Goal: Task Accomplishment & Management: Manage account settings

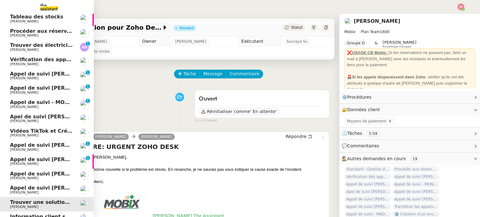
scroll to position [38, 0]
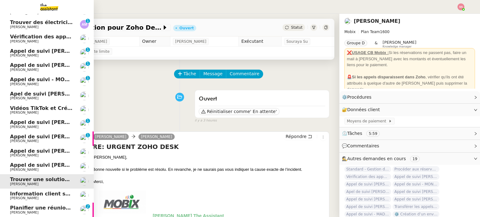
click at [39, 208] on span "Planifier une réunion avec Nacuity" at bounding box center [58, 208] width 97 height 6
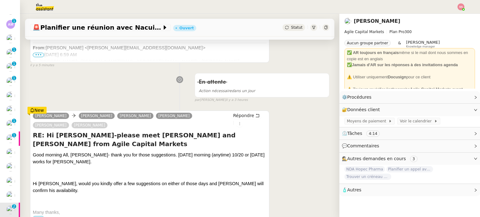
scroll to position [188, 0]
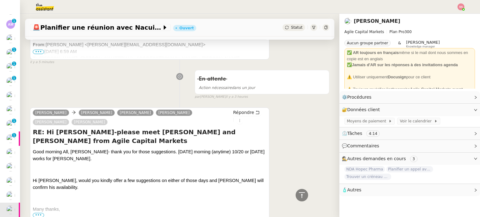
click at [37, 52] on span "•••" at bounding box center [38, 52] width 11 height 4
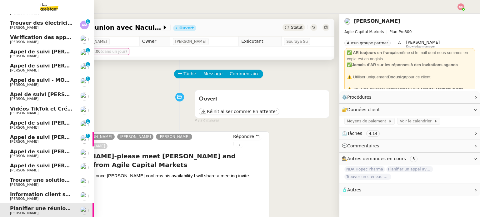
scroll to position [38, 0]
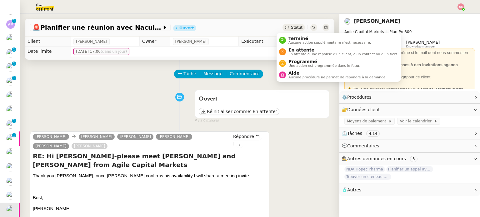
drag, startPoint x: 290, startPoint y: 25, endPoint x: 292, endPoint y: 28, distance: 4.1
click at [291, 25] on span "Statut" at bounding box center [297, 27] width 12 height 4
click at [292, 51] on span "En attente" at bounding box center [344, 50] width 110 height 5
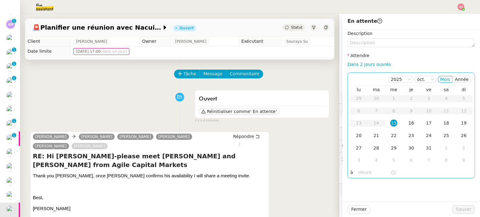
click at [410, 123] on div "16" at bounding box center [411, 123] width 7 height 7
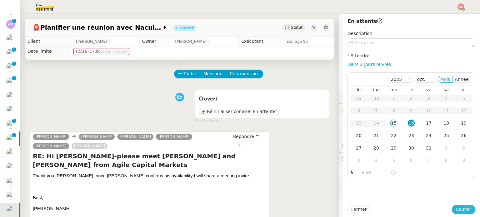
click at [462, 208] on span "Sauver" at bounding box center [463, 209] width 15 height 7
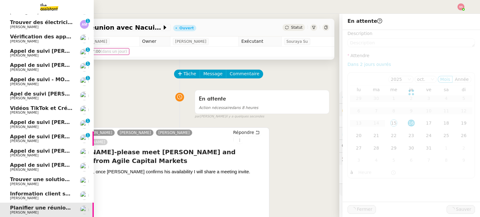
scroll to position [24, 0]
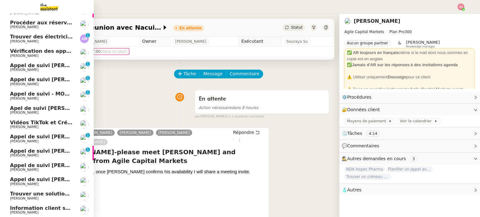
click at [29, 210] on span "Information client sortie réseau Viseeon" at bounding box center [67, 209] width 114 height 6
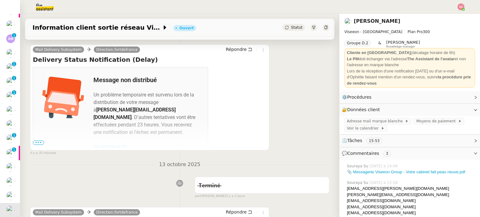
scroll to position [156, 0]
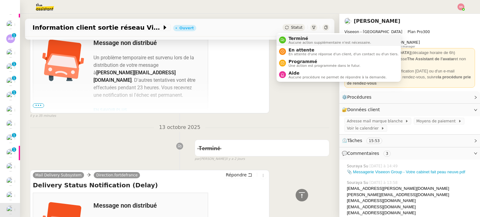
click at [297, 37] on span "Terminé" at bounding box center [330, 38] width 83 height 5
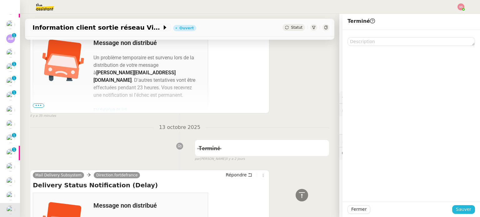
click at [458, 209] on span "Sauver" at bounding box center [463, 209] width 15 height 7
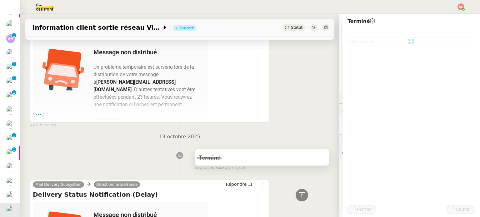
scroll to position [165, 0]
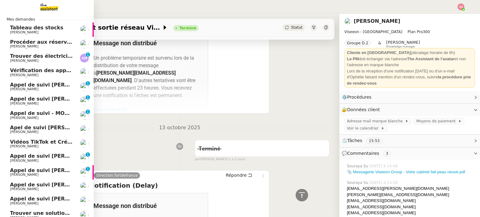
scroll to position [24, 0]
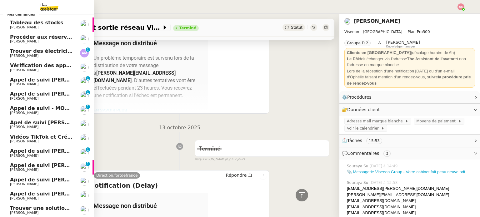
click at [62, 47] on link "Trouver des électriciens à Gryon [PERSON_NAME] 0 1 2 3 4 5 6 7 8 9" at bounding box center [47, 53] width 94 height 14
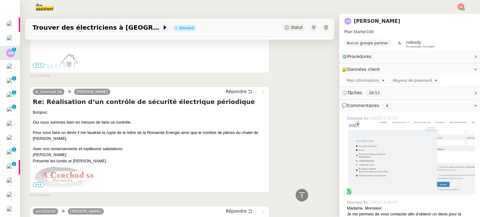
scroll to position [478, 0]
click at [226, 94] on span "Répondre" at bounding box center [236, 91] width 21 height 6
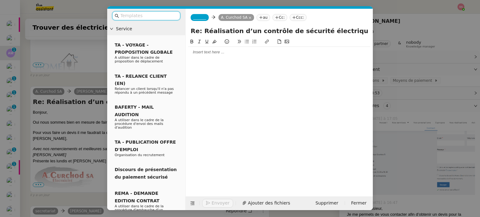
scroll to position [527, 0]
click at [209, 54] on div at bounding box center [279, 52] width 182 height 6
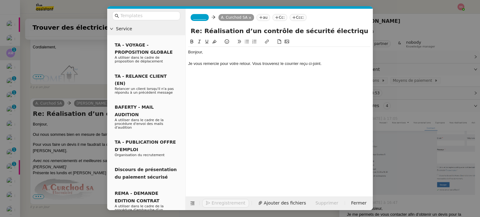
scroll to position [558, 0]
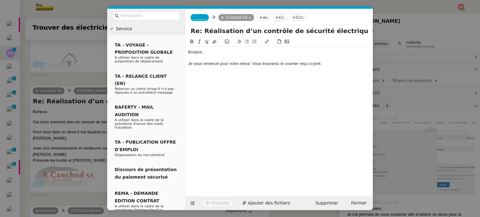
click at [198, 21] on nz-tag "_______" at bounding box center [200, 17] width 18 height 7
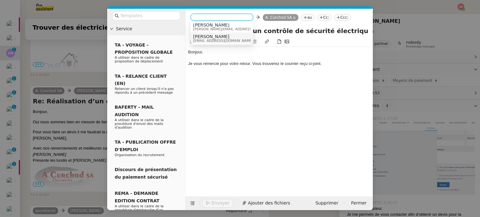
scroll to position [3, 0]
click at [208, 35] on span "[PERSON_NAME]" at bounding box center [223, 35] width 60 height 5
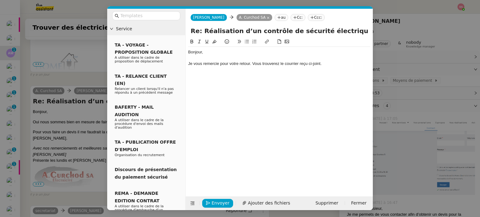
click at [307, 75] on div at bounding box center [279, 76] width 182 height 6
click at [65, 76] on nz-modal-container "Service TA - VOYAGE - PROPOSITION GLOBALE A utiliser dans le cadre de propositi…" at bounding box center [240, 108] width 480 height 217
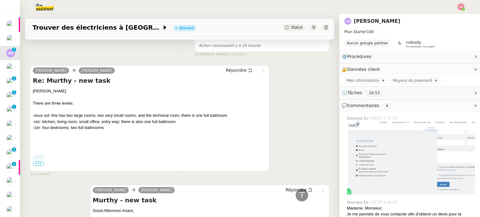
scroll to position [219, 0]
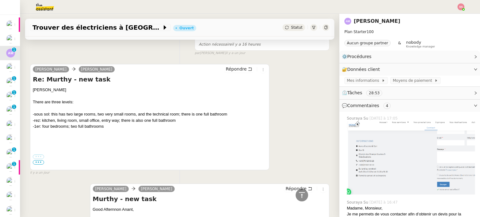
click at [39, 159] on label "•••" at bounding box center [38, 157] width 11 height 4
click at [0, 0] on input "•••" at bounding box center [0, 0] width 0 height 0
drag, startPoint x: 33, startPoint y: 114, endPoint x: 130, endPoint y: 127, distance: 98.1
copy div "-sous sol: this has two large rooms, two very small rooms, and the technical ro…"
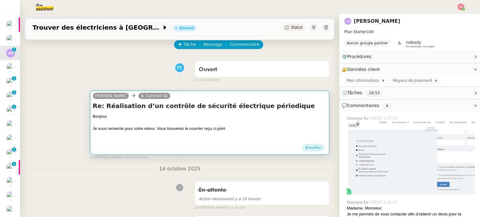
scroll to position [0, 0]
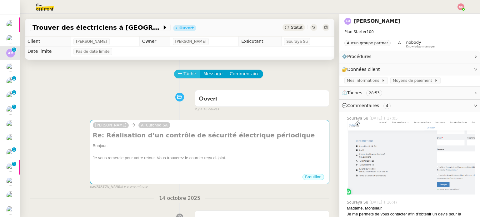
click at [189, 74] on span "Tâche" at bounding box center [190, 73] width 13 height 7
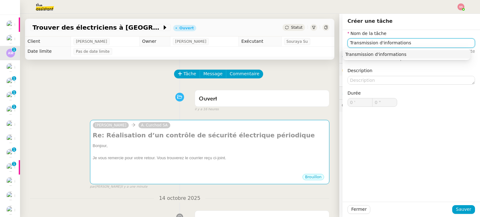
click at [356, 52] on div "Transmission d'informations" at bounding box center [407, 55] width 123 height 6
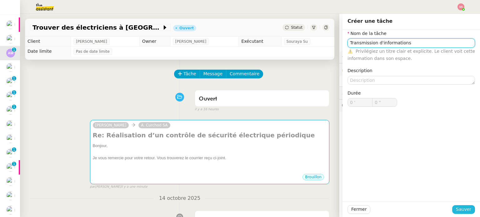
type input "Transmission d'informations"
click at [462, 209] on span "Sauver" at bounding box center [463, 209] width 15 height 7
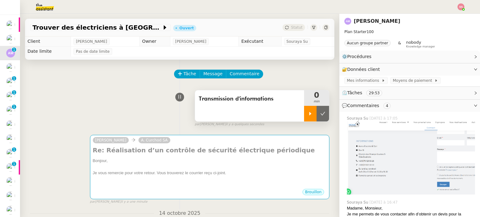
click at [305, 114] on div at bounding box center [310, 114] width 13 height 16
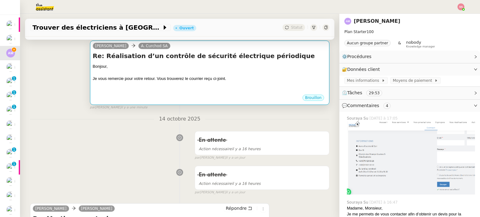
scroll to position [94, 0]
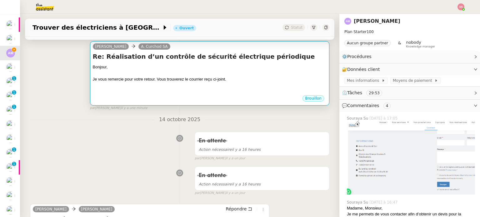
click at [225, 91] on div at bounding box center [210, 92] width 234 height 6
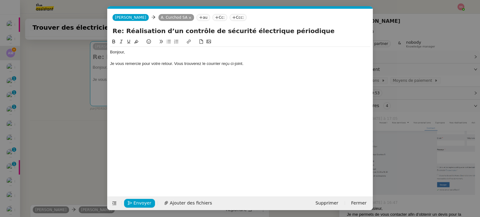
scroll to position [0, 13]
click at [260, 63] on div "Je vous remercie pour votre retour. Vous trouverez le courrier reçu ci-joint." at bounding box center [240, 64] width 261 height 6
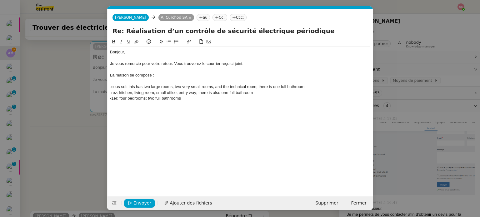
scroll to position [0, 0]
click at [214, 87] on div "-sous sol: this has two large rooms, two very small rooms, and the technical ro…" at bounding box center [240, 87] width 261 height 6
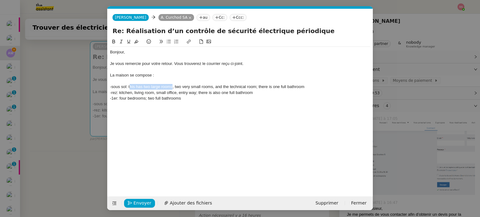
drag, startPoint x: 130, startPoint y: 85, endPoint x: 172, endPoint y: 85, distance: 41.9
click at [172, 85] on div "-sous sol: this has two large rooms, two very small rooms, and the technical ro…" at bounding box center [240, 87] width 261 height 6
drag, startPoint x: 257, startPoint y: 85, endPoint x: 128, endPoint y: 87, distance: 128.9
click at [128, 87] on div "-sous sol: this has two large rooms, two very small rooms, and the technical ro…" at bounding box center [240, 87] width 261 height 6
drag, startPoint x: 117, startPoint y: 94, endPoint x: 113, endPoint y: 94, distance: 4.1
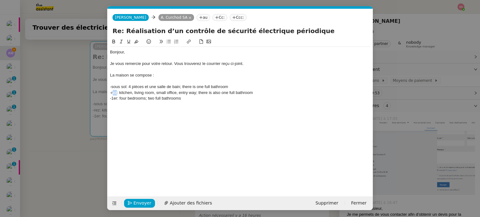
click at [113, 94] on div "-rez: kitchen, living room, small office, entry way; there is also one full bat…" at bounding box center [240, 93] width 261 height 6
click at [113, 92] on div "-rDC: kitchen, living room, small office, entry way; there is also one full bat…" at bounding box center [240, 93] width 261 height 6
drag, startPoint x: 231, startPoint y: 85, endPoint x: 180, endPoint y: 87, distance: 51.0
click at [180, 87] on div "-sous sol: 4 pièces et une salle de bain; there is one full bathroom" at bounding box center [240, 87] width 261 height 6
drag, startPoint x: 180, startPoint y: 93, endPoint x: 122, endPoint y: 93, distance: 57.9
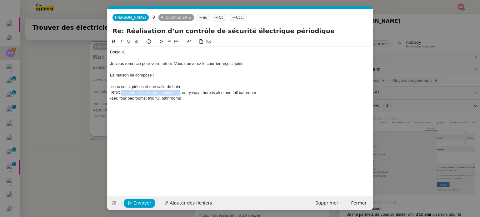
click at [122, 93] on div "-RDC: kitchen, living room, small office, entry way; there is also one full bat…" at bounding box center [240, 93] width 261 height 6
drag, startPoint x: 276, startPoint y: 92, endPoint x: 190, endPoint y: 93, distance: 85.4
click at [190, 93] on div "-RDC:3 pièces, l'entrée et une salle de bain, entry way; there is also one full…" at bounding box center [240, 93] width 261 height 6
drag, startPoint x: 185, startPoint y: 100, endPoint x: 120, endPoint y: 99, distance: 64.5
click at [120, 99] on div "-1er: four bedrooms; two full bathrooms" at bounding box center [240, 99] width 261 height 6
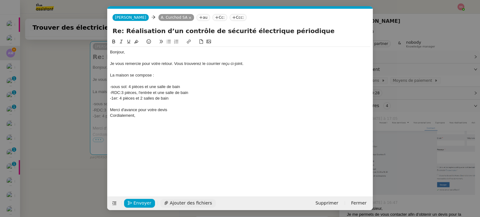
click at [190, 205] on span "Ajouter des fichiers" at bounding box center [191, 203] width 42 height 7
click at [130, 192] on link "28277153.pdf" at bounding box center [235, 193] width 247 height 7
click at [369, 191] on icon "button" at bounding box center [370, 193] width 4 height 4
click at [180, 204] on icon at bounding box center [182, 203] width 4 height 4
click at [122, 191] on link "202510111543.pdf" at bounding box center [235, 193] width 247 height 7
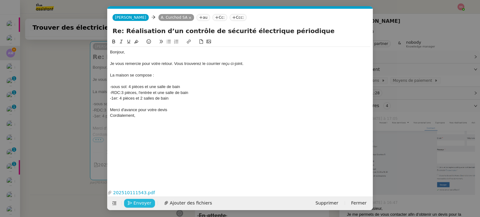
click at [140, 201] on span "Envoyer" at bounding box center [143, 203] width 18 height 7
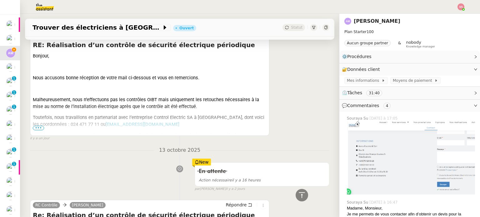
scroll to position [832, 0]
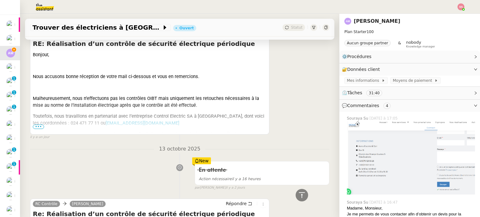
click at [35, 129] on span "•••" at bounding box center [38, 127] width 11 height 4
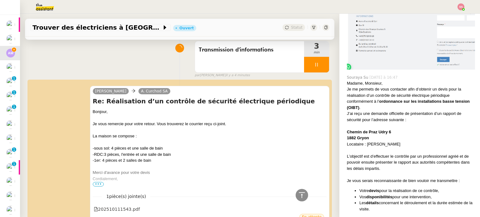
scroll to position [0, 0]
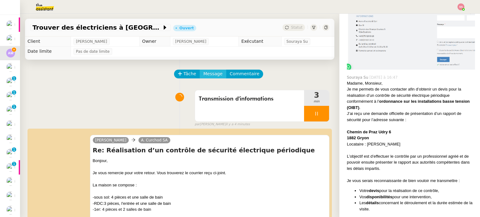
click at [204, 76] on span "Message" at bounding box center [213, 73] width 19 height 7
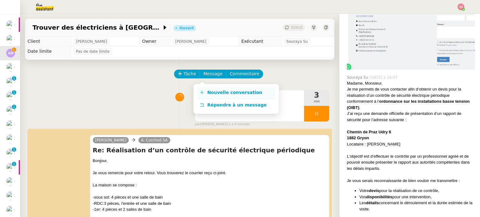
click at [209, 93] on span "Nouvelle conversation" at bounding box center [234, 92] width 55 height 5
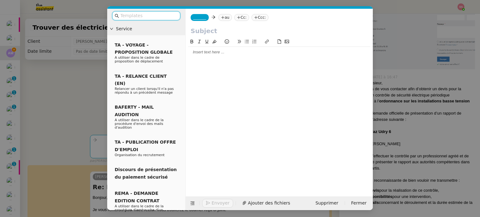
scroll to position [126, 0]
click at [224, 18] on nz-tag "au" at bounding box center [225, 17] width 13 height 7
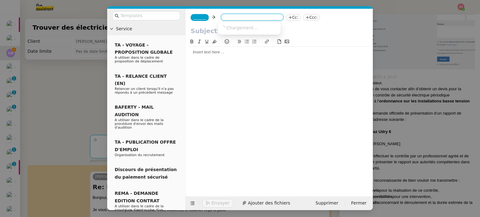
paste input "[EMAIL_ADDRESS][DOMAIN_NAME]"
type input "[EMAIL_ADDRESS][DOMAIN_NAME]"
click at [230, 30] on span "[EMAIL_ADDRESS][DOMAIN_NAME]" at bounding box center [259, 27] width 77 height 5
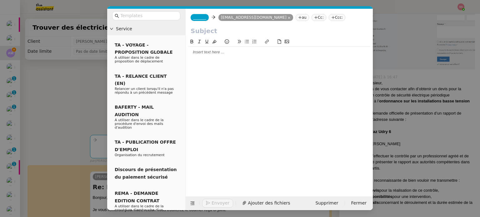
click at [202, 18] on span "_______" at bounding box center [199, 17] width 13 height 4
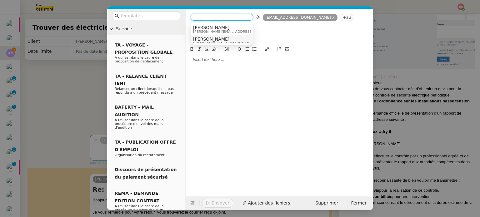
click at [211, 41] on span "[PERSON_NAME]" at bounding box center [223, 39] width 60 height 5
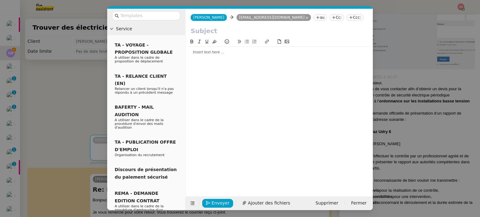
drag, startPoint x: 77, startPoint y: 97, endPoint x: 91, endPoint y: 102, distance: 14.5
click at [78, 97] on nz-modal-container "Service TA - VOYAGE - PROPOSITION GLOBALE A utiliser dans le cadre de propositi…" at bounding box center [240, 108] width 480 height 217
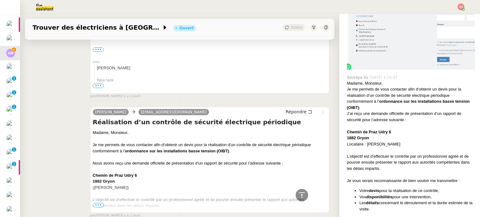
scroll to position [1877, 0]
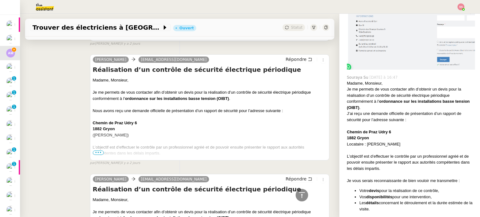
click at [95, 153] on span "•••" at bounding box center [98, 153] width 11 height 4
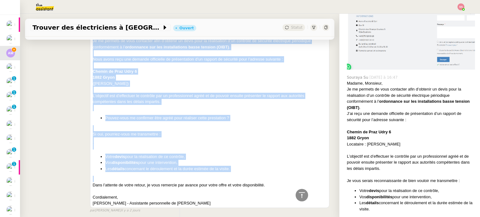
scroll to position [1939, 0]
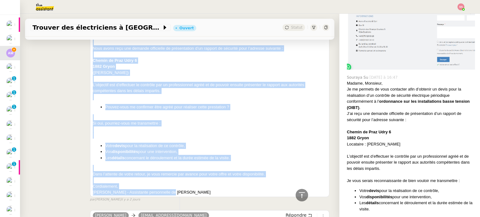
drag, startPoint x: 92, startPoint y: 79, endPoint x: 172, endPoint y: 189, distance: 135.5
click at [172, 189] on div "Madame, Monsieur, Je me permets de vous contacter afin d’obtenir un devis pour …" at bounding box center [210, 105] width 234 height 181
copy div "Madame, Monsieur, Je me permets de vous contacter afin d’obtenir un devis pour …"
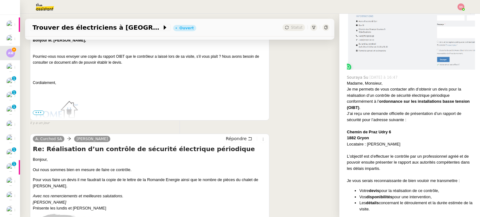
scroll to position [0, 0]
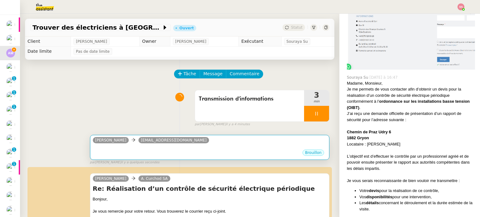
click at [184, 149] on div "•••" at bounding box center [210, 147] width 234 height 3
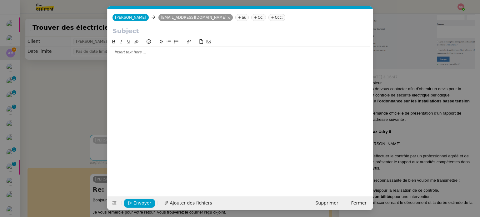
scroll to position [0, 13]
click at [134, 54] on div at bounding box center [240, 52] width 261 height 6
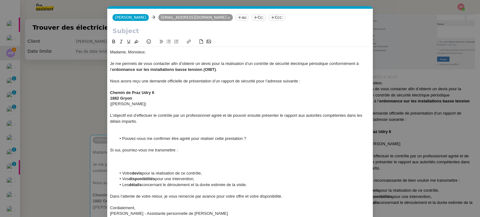
click at [130, 158] on div at bounding box center [240, 156] width 261 height 6
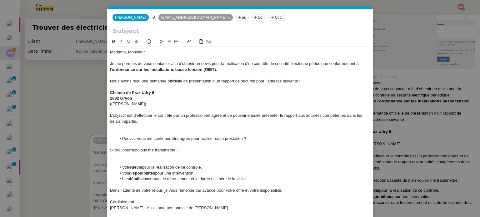
click at [141, 126] on div at bounding box center [240, 127] width 261 height 6
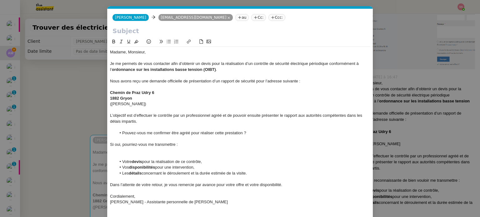
click at [80, 77] on nz-modal-container "Service TA - VOYAGE - PROPOSITION GLOBALE A utiliser dans le cadre de propositi…" at bounding box center [240, 108] width 480 height 217
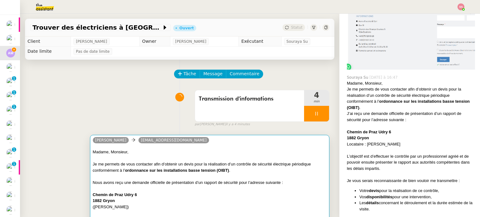
scroll to position [156, 0]
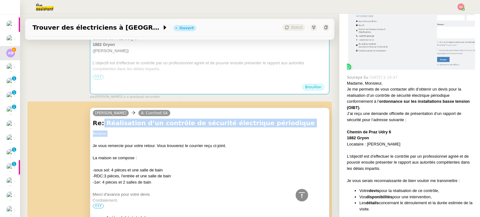
drag, startPoint x: 99, startPoint y: 125, endPoint x: 273, endPoint y: 131, distance: 173.7
click at [273, 131] on div "Re: Réalisation d’un contrôle de sécurité électrique périodique Bonjour, Je vou…" at bounding box center [210, 164] width 234 height 91
click at [274, 123] on h4 "Re: Réalisation d’un contrôle de sécurité électrique périodique" at bounding box center [210, 123] width 234 height 9
drag, startPoint x: 270, startPoint y: 124, endPoint x: 103, endPoint y: 124, distance: 167.7
click at [103, 124] on h4 "Re: Réalisation d’un contrôle de sécurité électrique périodique" at bounding box center [210, 123] width 234 height 9
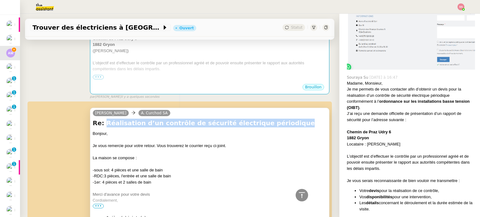
copy h4 "Réalisation d’un contrôle de sécurité électrique périodique"
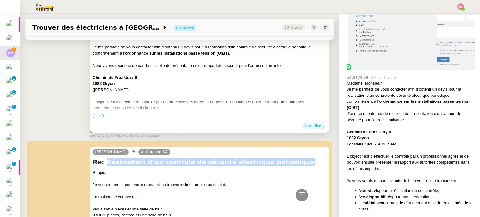
scroll to position [94, 0]
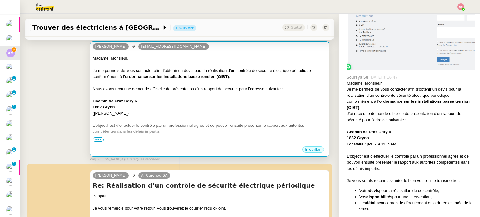
click at [158, 106] on div "1882 Gryon" at bounding box center [210, 107] width 234 height 6
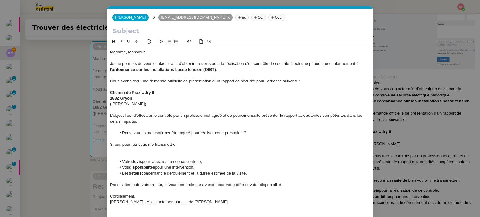
scroll to position [9, 0]
click at [144, 31] on input "text" at bounding box center [241, 30] width 256 height 9
paste input "Réalisation d’un contrôle de sécurité électrique périodique"
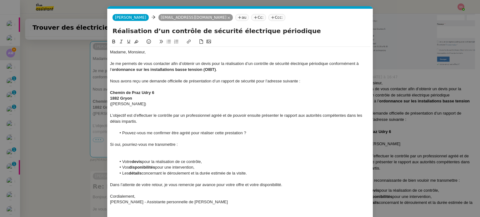
type input "Réalisation d’un contrôle de sécurité électrique périodique"
click at [170, 84] on div "Nous avons reçu une demande officielle de présentation d’un rapport de sécurité…" at bounding box center [240, 82] width 261 height 6
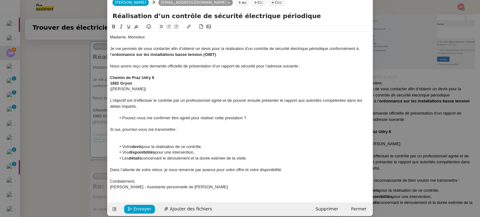
scroll to position [22, 0]
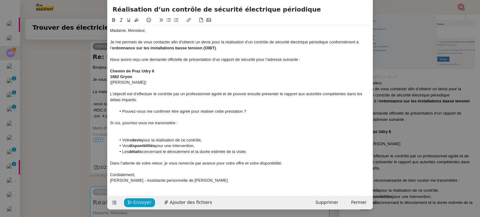
click at [154, 130] on div at bounding box center [240, 129] width 261 height 6
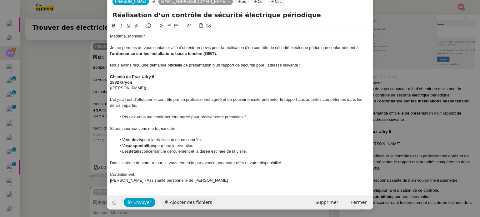
click at [184, 200] on span "Ajouter des fichiers" at bounding box center [191, 202] width 42 height 7
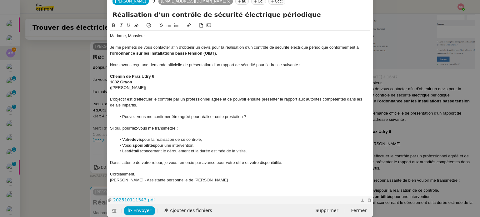
click at [139, 199] on link "202510111543.pdf" at bounding box center [235, 200] width 247 height 7
click at [140, 213] on span "Envoyer" at bounding box center [143, 210] width 18 height 7
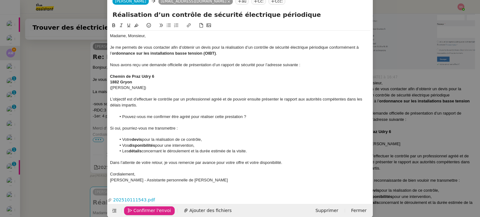
click at [140, 213] on span "Confirmer l'envoi" at bounding box center [153, 210] width 38 height 7
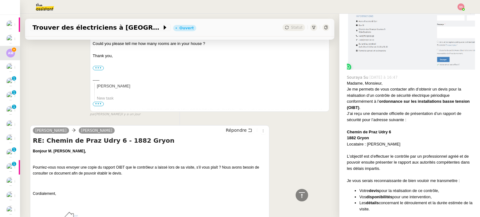
scroll to position [626, 0]
click at [232, 131] on span "Répondre" at bounding box center [236, 130] width 21 height 6
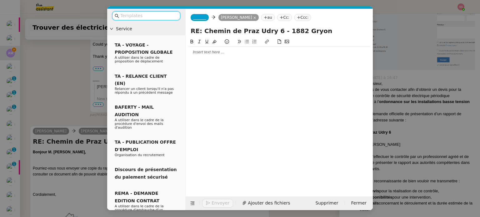
scroll to position [126, 0]
click at [199, 20] on span "_______" at bounding box center [199, 17] width 13 height 4
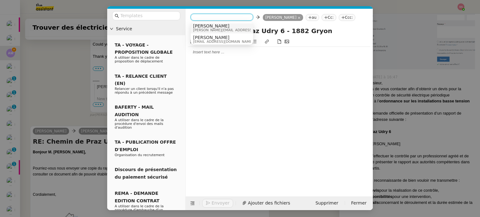
scroll to position [3, 0]
click at [207, 35] on span "[PERSON_NAME]" at bounding box center [223, 35] width 60 height 5
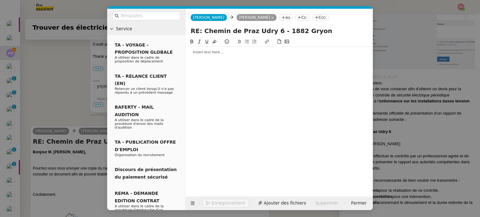
click at [206, 49] on div at bounding box center [279, 52] width 182 height 11
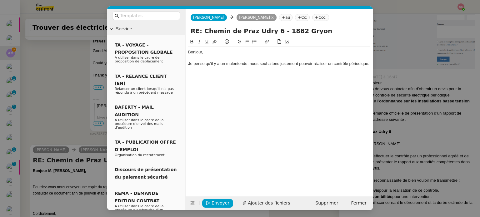
scroll to position [711, 0]
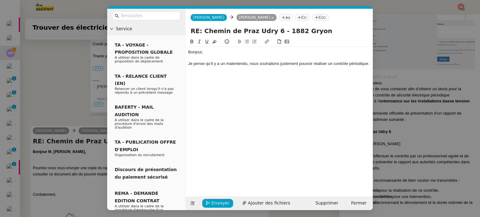
click at [82, 75] on nz-modal-container "Service TA - VOYAGE - PROPOSITION GLOBALE A utiliser dans le cadre de propositi…" at bounding box center [240, 108] width 480 height 217
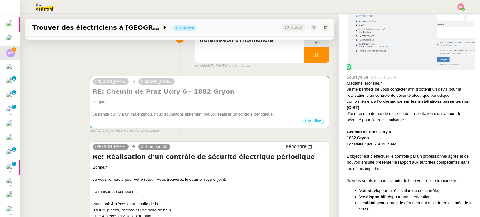
scroll to position [69, 0]
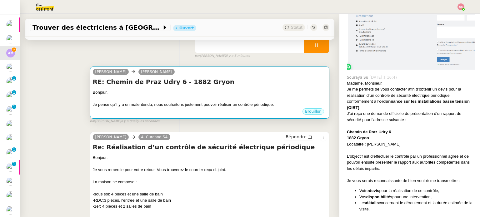
click at [268, 91] on div "Bonjour," at bounding box center [210, 92] width 234 height 6
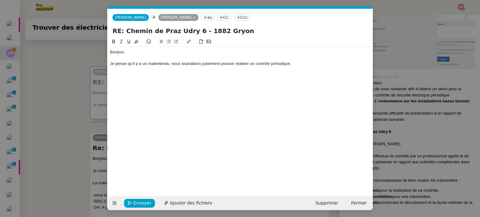
scroll to position [0, 13]
click at [315, 64] on div "Je pense qu'il y a un malentendu, nous souhaitons justement pouvoir réaliser un…" at bounding box center [240, 64] width 261 height 6
click at [188, 209] on div "Envoyer Ajouter des fichiers Supprimer Fermer" at bounding box center [241, 204] width 266 height 14
click at [195, 204] on span "Ajouter des fichiers" at bounding box center [191, 203] width 42 height 7
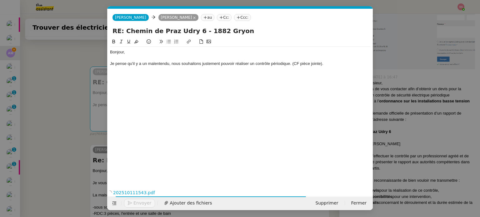
click at [336, 62] on div "Je pense qu'il y a un malentendu, nous souhaitons justement pouvoir réaliser un…" at bounding box center [240, 64] width 261 height 6
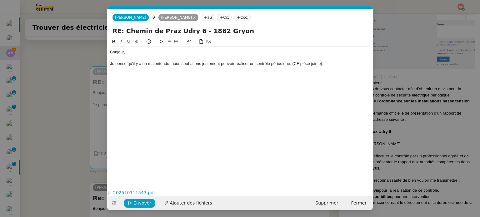
click at [166, 42] on button at bounding box center [169, 41] width 8 height 7
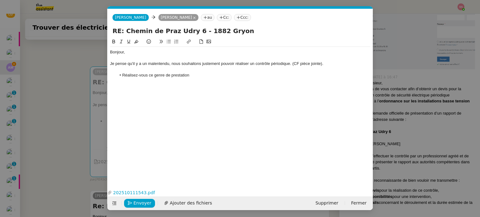
scroll to position [38, 0]
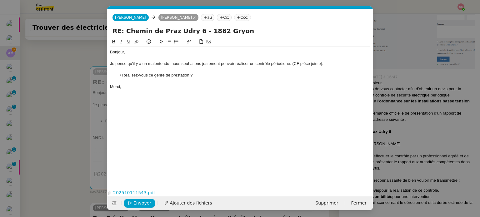
click at [143, 75] on li "Réalisez-vous ce genre de prestation ?" at bounding box center [243, 76] width 255 height 6
click at [139, 75] on li "Réalisez-vous ce genre de prestation ?" at bounding box center [243, 76] width 255 height 6
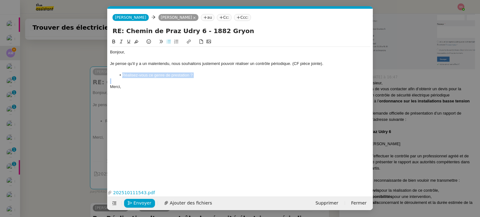
click at [139, 75] on li "Réalisez-vous ce genre de prestation ?" at bounding box center [243, 76] width 255 height 6
click at [156, 122] on div "Bonjour, Je pense qu'il y a un malentendu, nous souhaitons justement pouvoir ré…" at bounding box center [240, 108] width 261 height 140
click at [144, 194] on link "202510111543.pdf" at bounding box center [235, 193] width 247 height 7
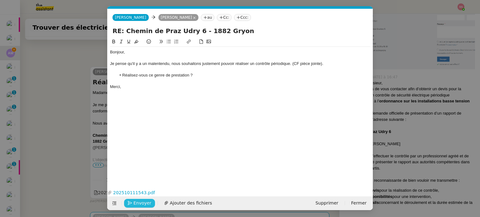
click at [137, 203] on span "Envoyer" at bounding box center [143, 203] width 18 height 7
click at [139, 190] on link "202510111543.pdf" at bounding box center [235, 193] width 247 height 7
click at [146, 200] on span "Confirmer l'envoi" at bounding box center [153, 203] width 38 height 7
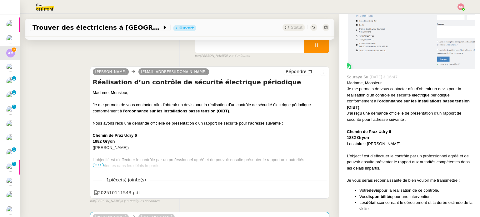
click at [146, 200] on nz-modal-container "Service TA - VOYAGE - PROPOSITION GLOBALE A utiliser dans le cadre de propositi…" at bounding box center [240, 108] width 480 height 217
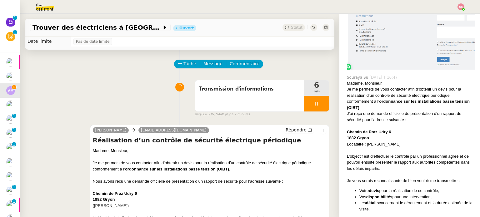
scroll to position [6, 0]
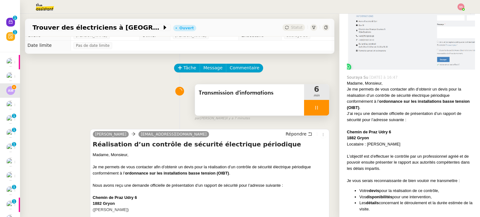
click at [318, 110] on div at bounding box center [316, 108] width 25 height 16
click at [318, 110] on button at bounding box center [323, 108] width 13 height 16
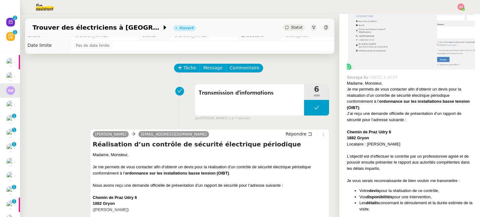
scroll to position [181, 0]
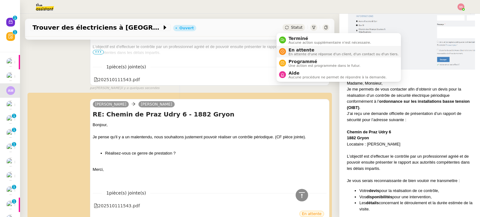
click at [288, 48] on div "En attente En attente d'une réponse d'un client, d'un contact ou d'un tiers." at bounding box center [342, 52] width 113 height 8
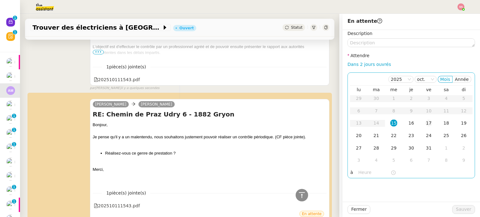
click at [426, 121] on div "17" at bounding box center [429, 123] width 7 height 7
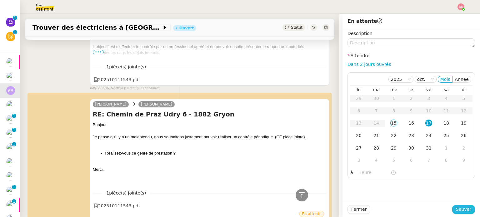
click at [457, 211] on span "Sauver" at bounding box center [463, 209] width 15 height 7
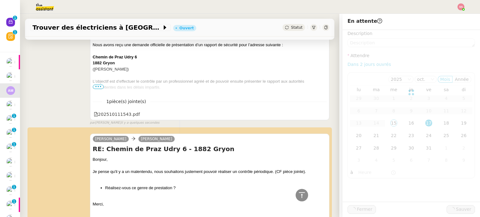
scroll to position [216, 0]
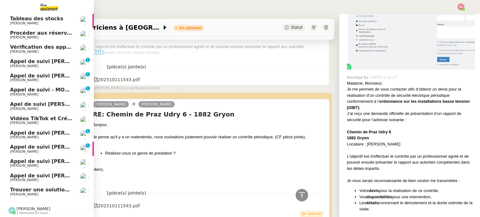
scroll to position [45, 0]
click at [36, 187] on span "Trouver une solution pour Zoho Desk" at bounding box center [62, 190] width 104 height 6
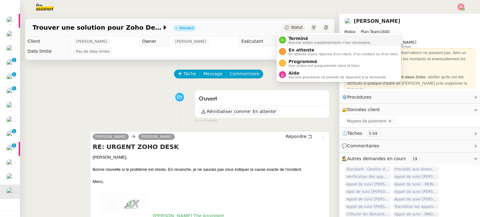
click at [289, 37] on span "Terminé" at bounding box center [330, 38] width 83 height 5
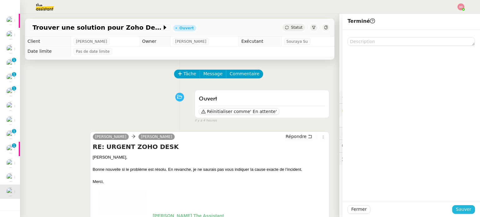
click at [457, 209] on span "Sauver" at bounding box center [463, 209] width 15 height 7
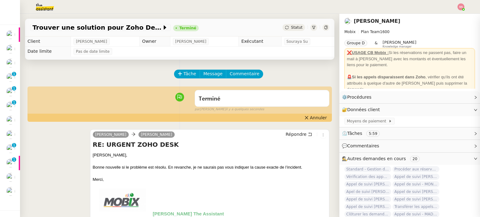
scroll to position [31, 0]
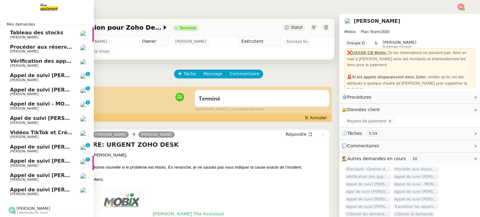
click at [29, 164] on span "[PERSON_NAME]" at bounding box center [41, 166] width 63 height 4
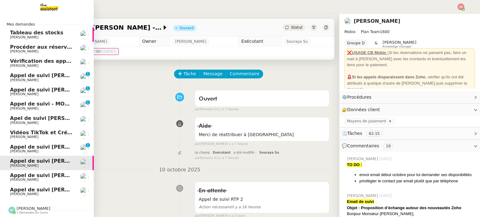
click at [53, 58] on span "Vérification des appels sortants - octobre 2025" at bounding box center [76, 61] width 133 height 6
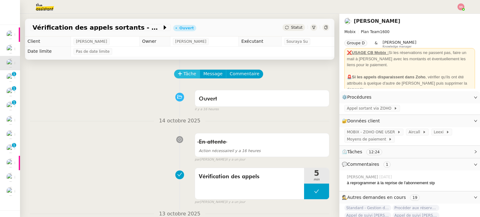
click at [178, 73] on button "Tâche" at bounding box center [187, 74] width 26 height 9
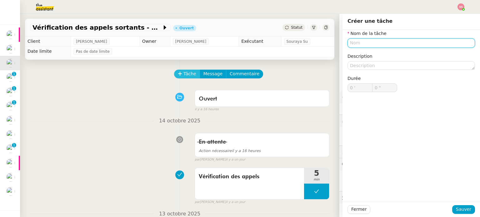
type input "é"
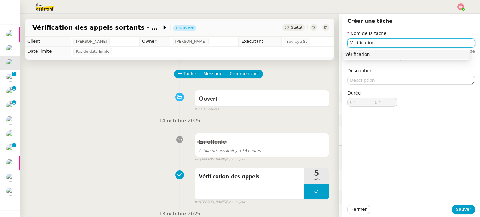
click at [396, 53] on div "Vérification" at bounding box center [407, 55] width 123 height 6
type input "Vérification"
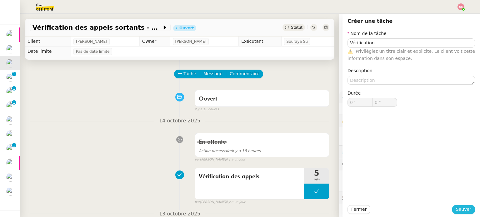
click at [456, 207] on span "Sauver" at bounding box center [463, 209] width 15 height 7
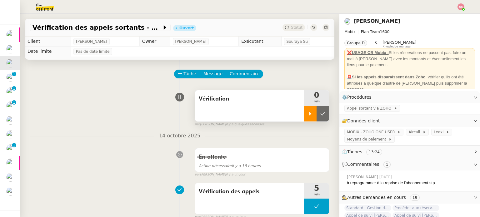
click at [305, 109] on div at bounding box center [310, 114] width 13 height 16
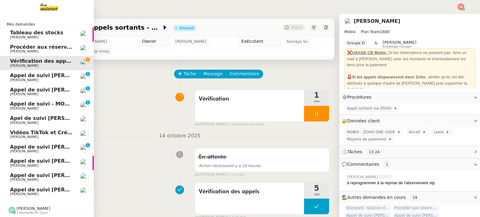
click at [36, 150] on span "[PERSON_NAME]" at bounding box center [41, 152] width 63 height 4
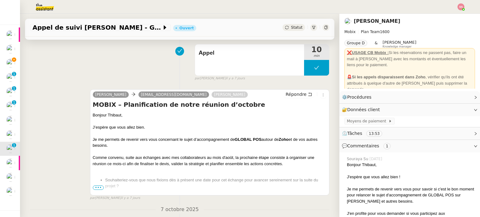
scroll to position [125, 0]
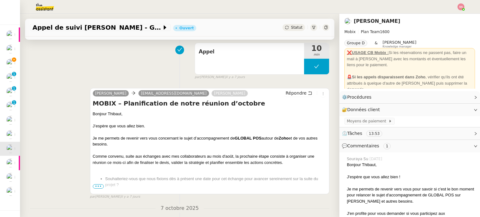
click at [98, 188] on span "•••" at bounding box center [98, 187] width 11 height 4
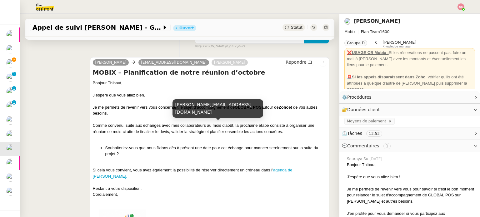
scroll to position [156, 0]
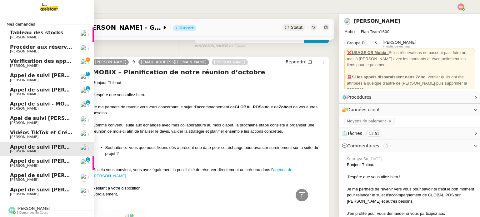
click at [26, 164] on span "[PERSON_NAME]" at bounding box center [24, 166] width 28 height 4
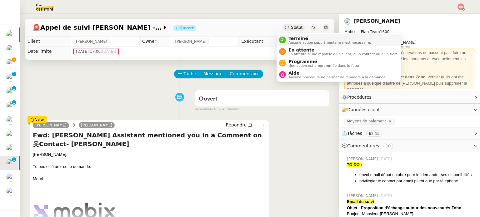
click at [298, 40] on span "Terminé" at bounding box center [330, 38] width 83 height 5
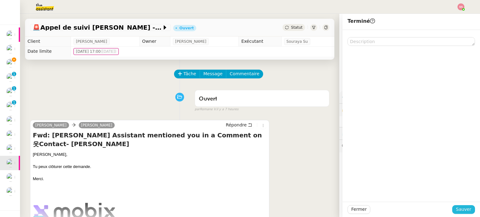
click at [456, 209] on span "Sauver" at bounding box center [463, 209] width 15 height 7
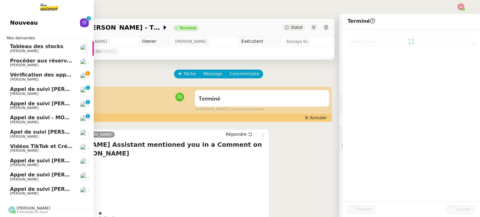
scroll to position [17, 0]
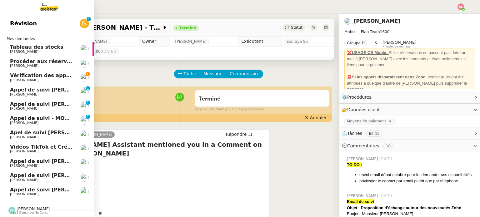
click at [33, 185] on link "Appel de suivi [PERSON_NAME] - SYSNEXT [PERSON_NAME]" at bounding box center [47, 192] width 94 height 14
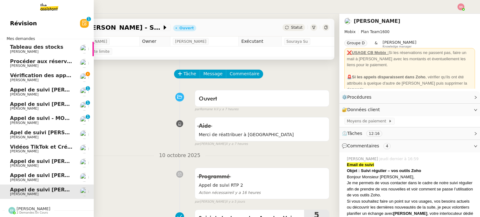
click at [33, 179] on span "[PERSON_NAME]" at bounding box center [41, 181] width 63 height 4
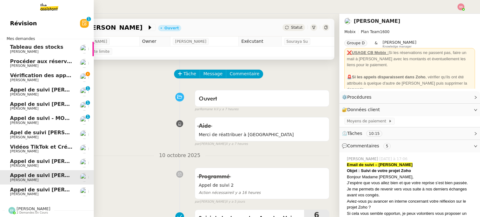
click at [28, 20] on span "Révision" at bounding box center [23, 23] width 27 height 9
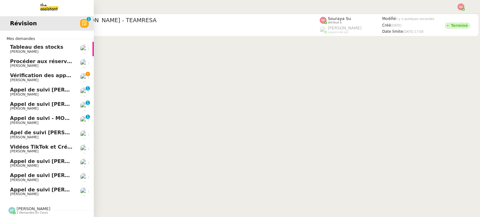
click at [31, 159] on span "Appel de suivi [PERSON_NAME] - GLOBAL POS" at bounding box center [74, 162] width 129 height 6
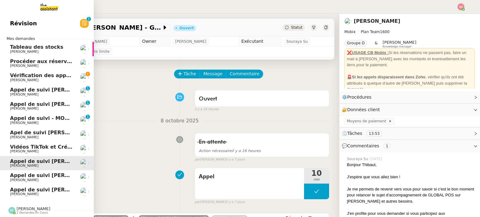
click at [18, 178] on span "[PERSON_NAME]" at bounding box center [24, 180] width 28 height 4
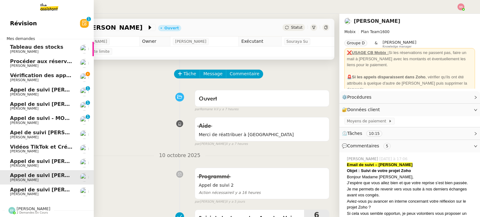
click at [38, 159] on span "Appel de suivi [PERSON_NAME] - GLOBAL POS" at bounding box center [74, 162] width 129 height 6
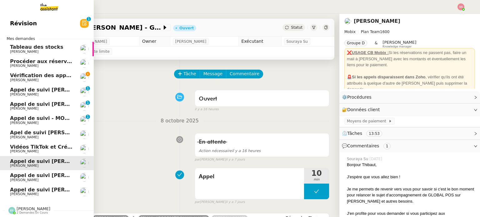
click at [42, 130] on span "Apel de suivi [PERSON_NAME] ([DOMAIN_NAME])" at bounding box center [79, 133] width 138 height 6
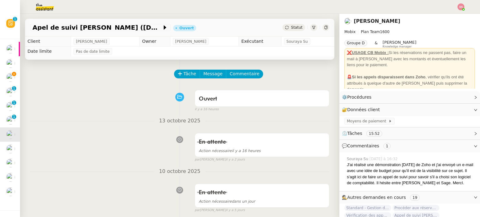
scroll to position [94, 0]
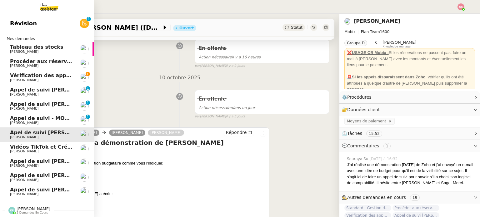
click at [31, 93] on span "[PERSON_NAME]" at bounding box center [41, 95] width 63 height 4
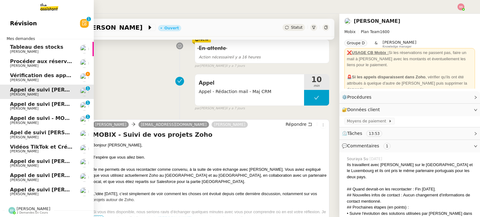
click at [19, 101] on span "Appel de suivi [PERSON_NAME]-Riottot" at bounding box center [65, 104] width 110 height 6
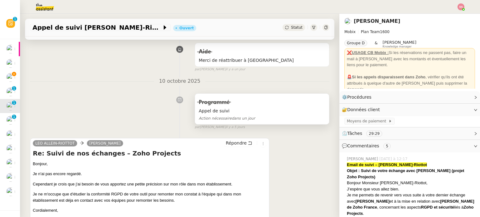
scroll to position [156, 0]
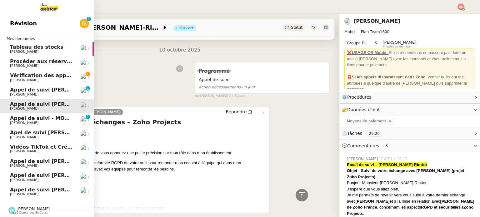
click at [20, 207] on span "[PERSON_NAME]" at bounding box center [34, 209] width 34 height 5
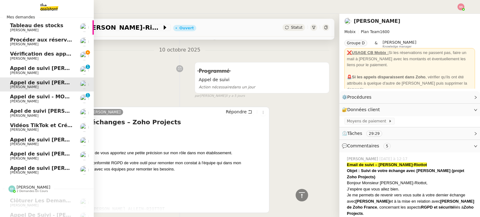
scroll to position [45, 0]
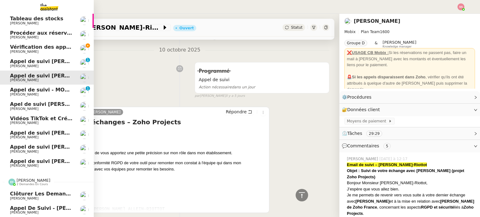
click at [47, 207] on span "Appel de suivi - [PERSON_NAME]ventes" at bounding box center [66, 209] width 113 height 6
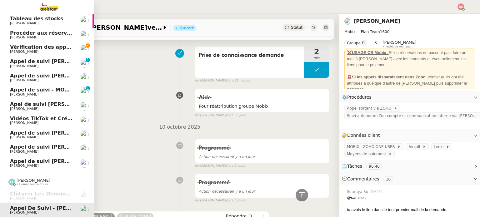
click at [45, 74] on span "Appel de suivi [PERSON_NAME]-Riottot" at bounding box center [65, 76] width 110 height 6
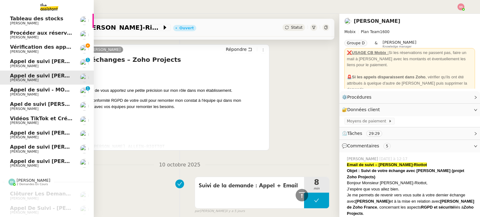
scroll to position [31, 0]
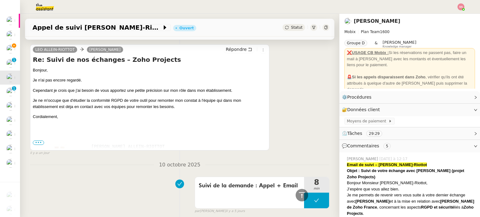
click at [42, 144] on span "•••" at bounding box center [38, 143] width 11 height 4
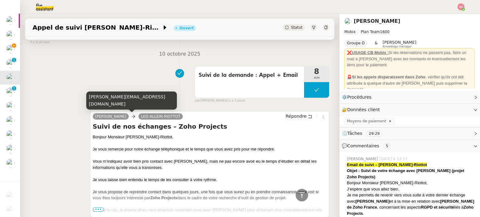
scroll to position [407, 0]
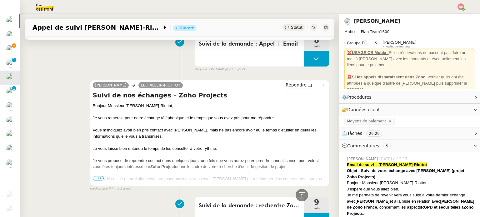
click at [99, 181] on span "•••" at bounding box center [98, 178] width 11 height 4
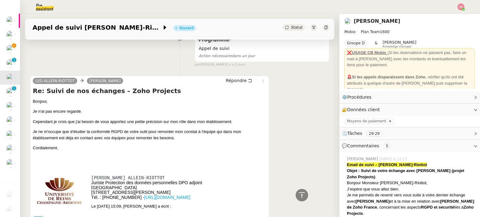
scroll to position [219, 0]
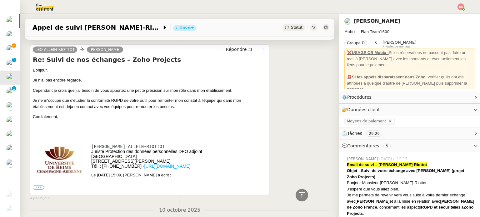
click at [39, 189] on label "•••" at bounding box center [38, 187] width 11 height 4
click at [0, 0] on input "•••" at bounding box center [0, 0] width 0 height 0
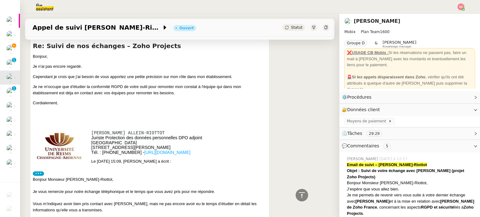
scroll to position [188, 0]
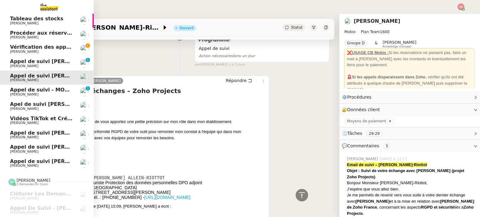
click at [46, 51] on link "Vérification des appels sortants - [DATE] [PERSON_NAME]" at bounding box center [47, 49] width 94 height 14
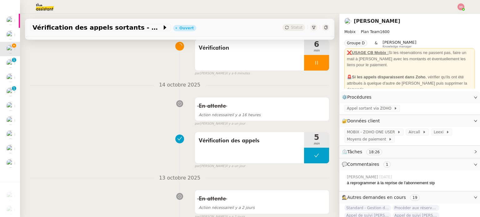
scroll to position [31, 0]
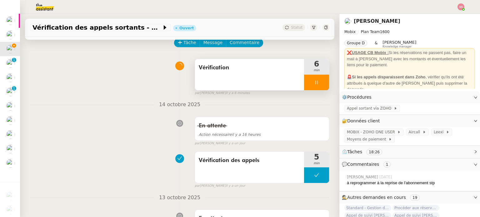
click at [318, 87] on div at bounding box center [316, 83] width 25 height 16
click at [318, 87] on button at bounding box center [323, 83] width 13 height 16
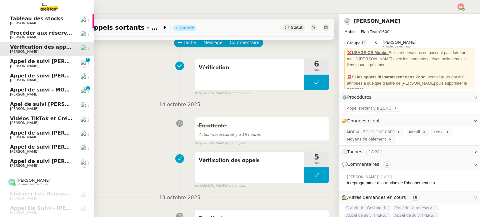
click at [40, 75] on span "Appel de suivi [PERSON_NAME]-Riottot" at bounding box center [65, 76] width 110 height 6
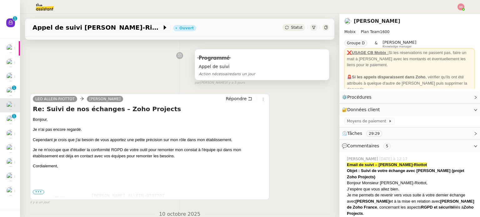
scroll to position [188, 0]
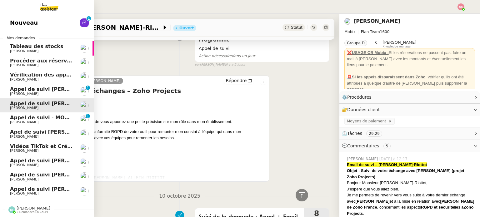
click at [36, 121] on span "[PERSON_NAME]" at bounding box center [41, 123] width 63 height 4
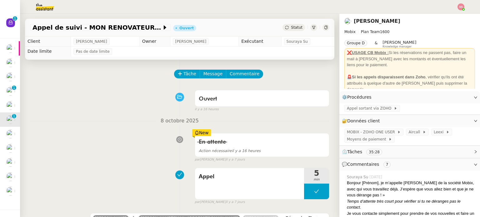
scroll to position [125, 0]
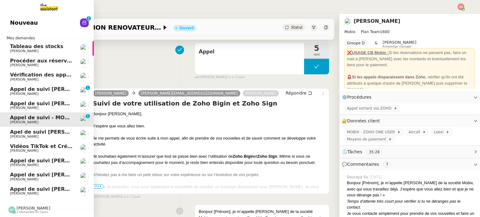
click at [33, 129] on span "Apel de suivi [PERSON_NAME] ([DOMAIN_NAME])" at bounding box center [79, 132] width 138 height 6
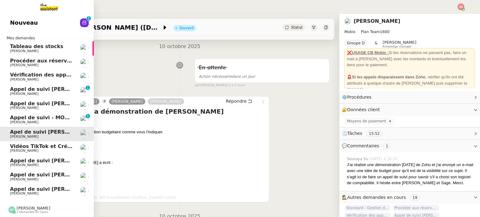
click at [29, 158] on span "Appel de suivi [PERSON_NAME] - GLOBAL POS" at bounding box center [74, 161] width 129 height 6
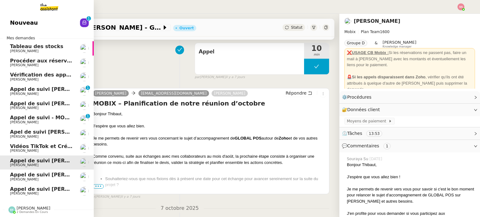
click at [32, 172] on span "Appel de suivi [PERSON_NAME]" at bounding box center [54, 175] width 88 height 6
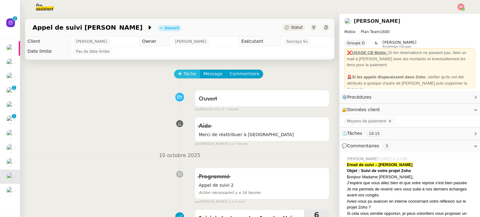
click at [178, 75] on icon at bounding box center [180, 74] width 4 height 4
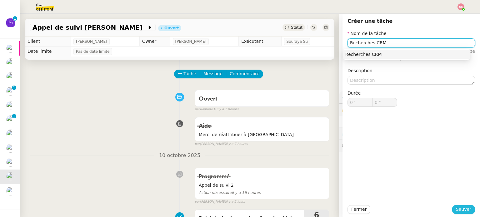
type input "Recherches CRM"
click at [456, 210] on span "Sauver" at bounding box center [463, 209] width 15 height 7
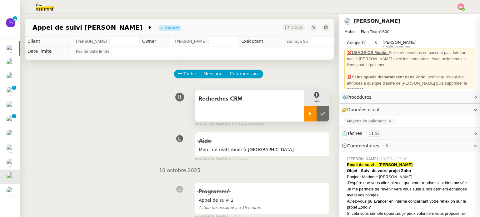
click at [305, 112] on div at bounding box center [310, 114] width 13 height 16
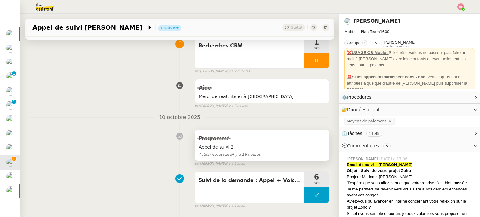
scroll to position [6, 0]
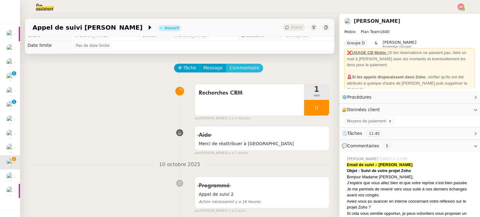
click at [239, 69] on span "Commentaire" at bounding box center [245, 67] width 30 height 7
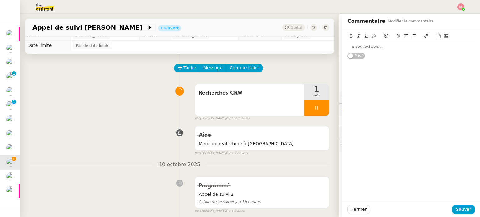
click at [412, 46] on div at bounding box center [412, 47] width 128 height 6
click at [463, 210] on span "Sauver" at bounding box center [463, 209] width 15 height 7
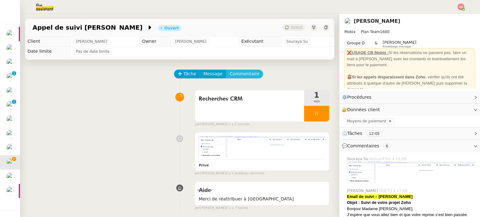
click at [243, 76] on span "Commentaire" at bounding box center [245, 73] width 30 height 7
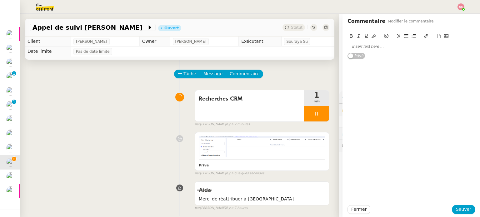
click at [380, 52] on div "Privé" at bounding box center [412, 44] width 128 height 29
click at [370, 47] on div at bounding box center [412, 47] width 128 height 6
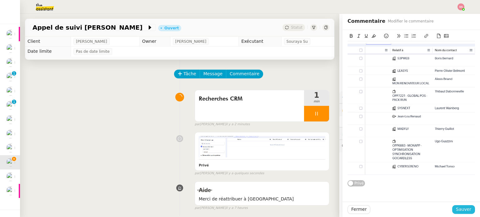
click at [458, 212] on span "Sauver" at bounding box center [463, 209] width 15 height 7
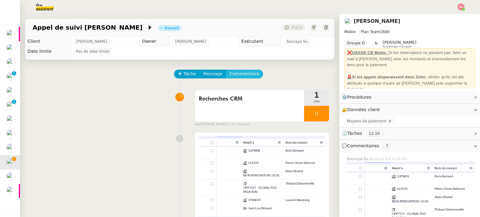
click at [235, 75] on span "Commentaire" at bounding box center [245, 73] width 30 height 7
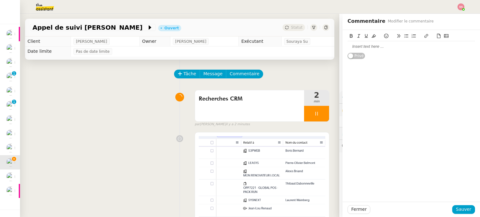
click at [399, 50] on div at bounding box center [412, 46] width 128 height 11
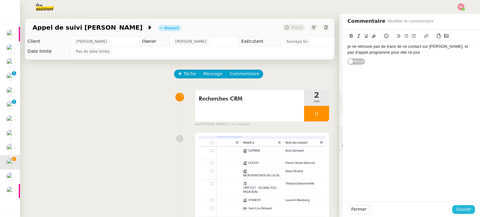
click at [458, 208] on span "Sauver" at bounding box center [463, 209] width 15 height 7
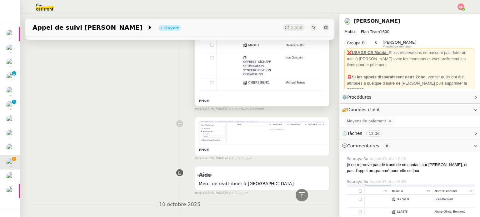
scroll to position [250, 0]
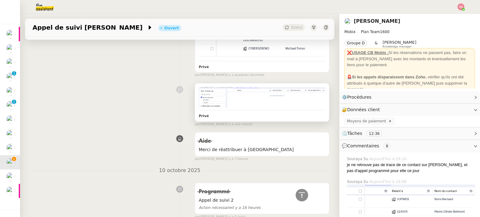
click at [265, 94] on img at bounding box center [262, 97] width 127 height 21
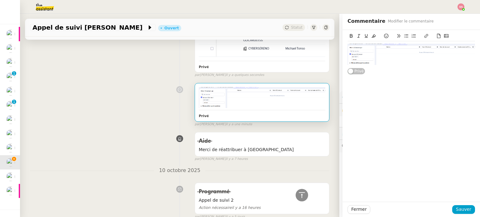
click at [119, 113] on div "Privé false par [PERSON_NAME] il y a une minute" at bounding box center [180, 103] width 300 height 47
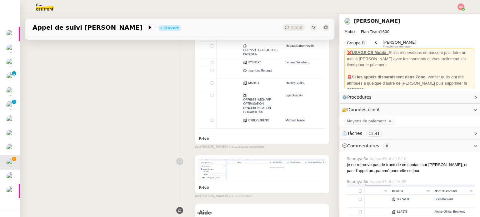
scroll to position [219, 0]
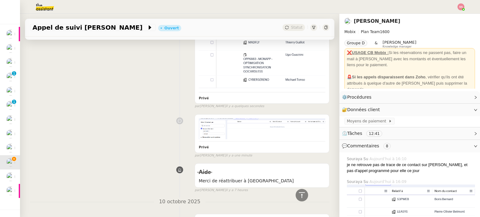
click at [262, 153] on div "par [PERSON_NAME] il y a une minute" at bounding box center [262, 155] width 135 height 5
click at [271, 134] on img at bounding box center [262, 129] width 127 height 21
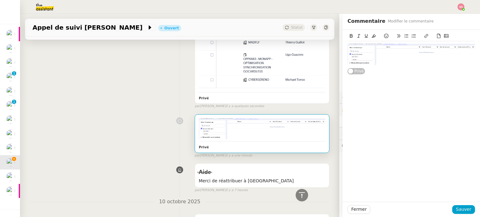
click at [412, 51] on img at bounding box center [412, 54] width 128 height 21
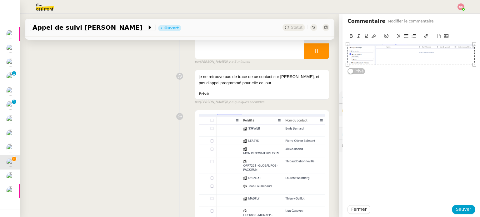
scroll to position [31, 0]
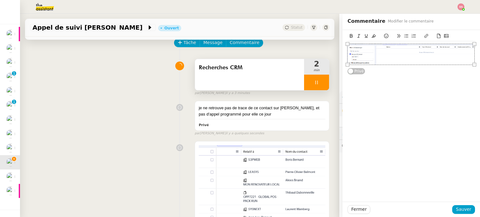
click at [312, 79] on div at bounding box center [316, 83] width 25 height 16
click at [321, 81] on icon at bounding box center [323, 82] width 5 height 5
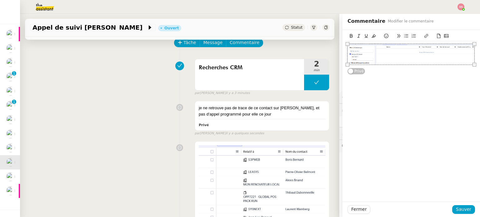
click at [291, 25] on span "Statut" at bounding box center [297, 27] width 12 height 4
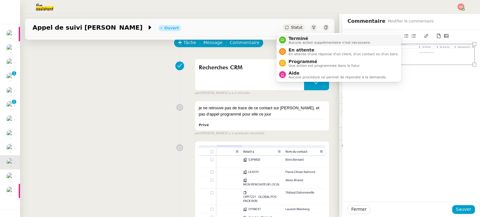
click at [295, 41] on span "Aucune action supplémentaire n'est nécessaire." at bounding box center [330, 42] width 83 height 3
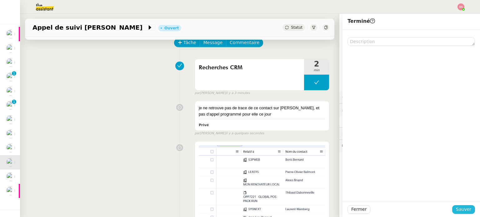
click at [467, 211] on button "Sauver" at bounding box center [464, 210] width 23 height 9
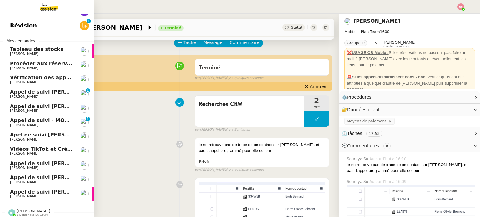
scroll to position [17, 0]
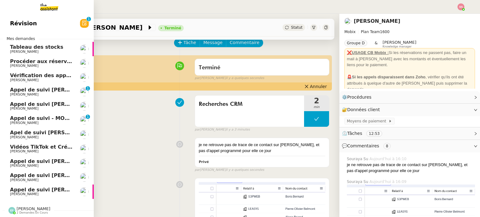
click at [39, 108] on link "Appel de suivi [PERSON_NAME]-Riottot [PERSON_NAME]" at bounding box center [47, 106] width 94 height 14
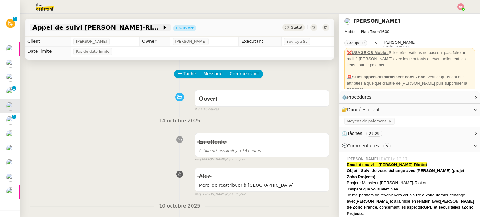
click at [96, 27] on span "Appel de suivi [PERSON_NAME]-Riottot" at bounding box center [98, 27] width 130 height 6
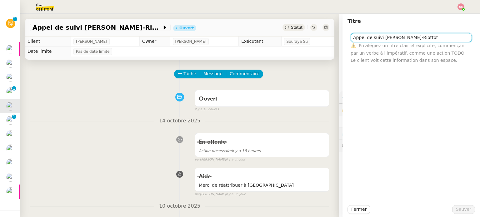
drag, startPoint x: 412, startPoint y: 37, endPoint x: 385, endPoint y: 36, distance: 26.3
click at [385, 36] on input "Appel de suivi [PERSON_NAME]-Riottot" at bounding box center [411, 37] width 121 height 9
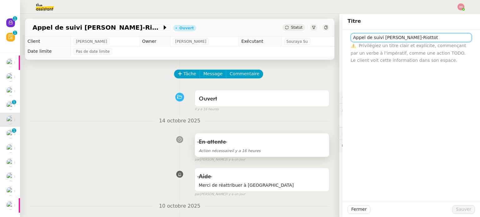
scroll to position [17, 0]
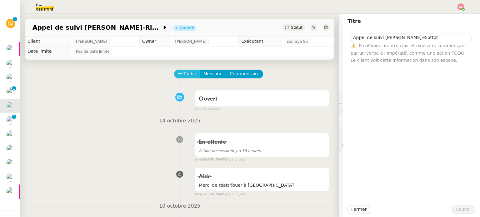
click at [184, 71] on button "Tâche" at bounding box center [187, 74] width 26 height 9
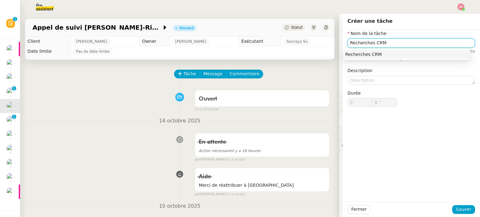
click at [416, 57] on div "Recherches CRM" at bounding box center [407, 55] width 123 height 6
type input "Recherches CRM"
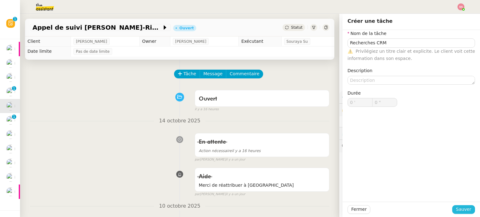
click at [460, 213] on span "Sauver" at bounding box center [463, 209] width 15 height 7
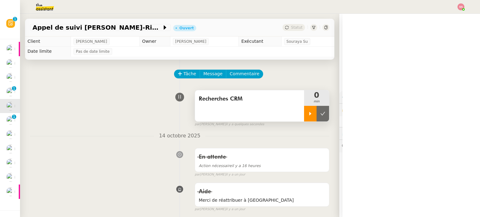
click at [308, 114] on icon at bounding box center [310, 113] width 5 height 5
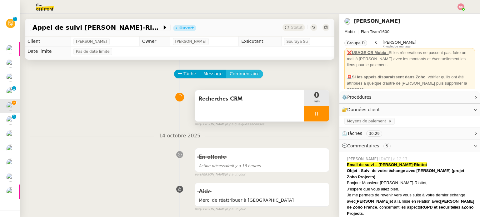
click at [242, 77] on span "Commentaire" at bounding box center [245, 73] width 30 height 7
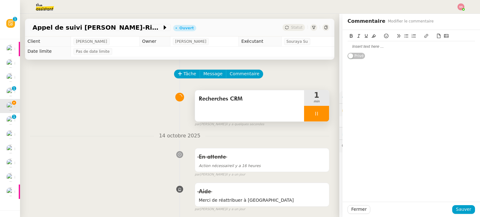
click at [385, 47] on div at bounding box center [412, 47] width 128 height 6
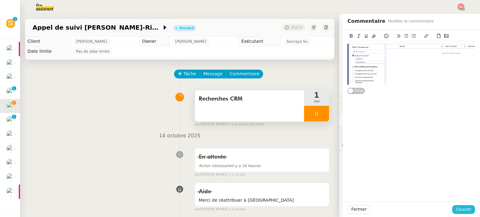
click at [458, 211] on span "Sauver" at bounding box center [463, 209] width 15 height 7
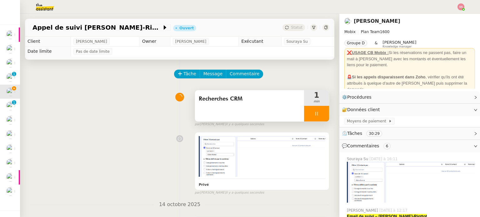
scroll to position [3, 0]
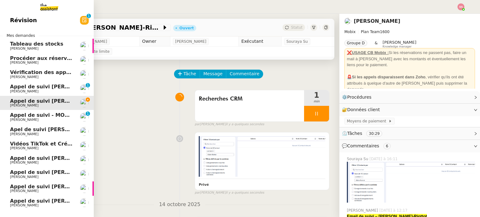
click at [27, 202] on span "Appel de suivi Yoann Boileau - AXEL GESTION" at bounding box center [67, 201] width 115 height 6
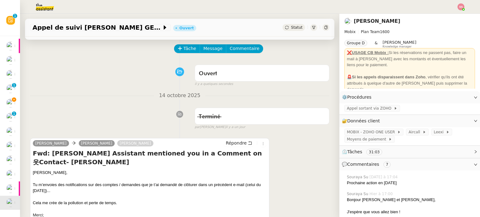
scroll to position [94, 0]
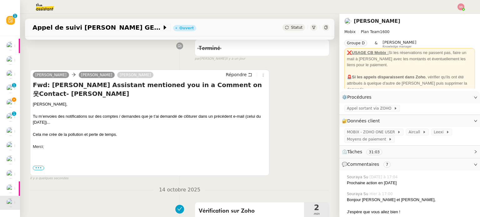
click at [40, 169] on span "•••" at bounding box center [38, 168] width 11 height 4
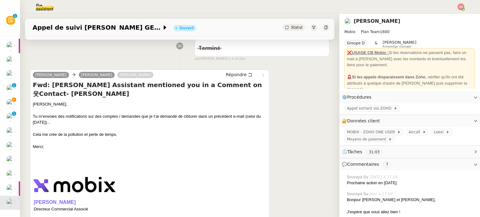
click at [291, 30] on span "Statut" at bounding box center [297, 27] width 12 height 4
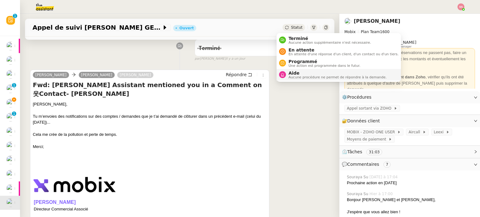
click at [294, 71] on span "Aide" at bounding box center [338, 73] width 98 height 5
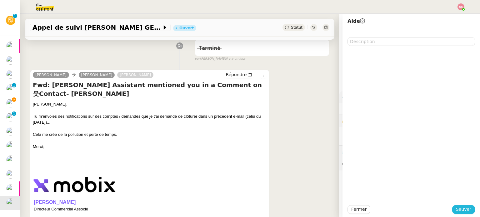
click at [465, 209] on span "Sauver" at bounding box center [463, 209] width 15 height 7
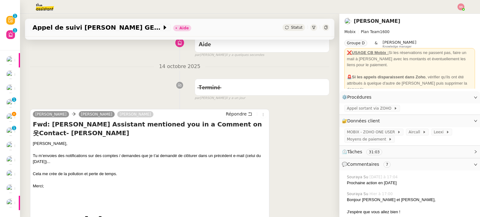
scroll to position [31, 0]
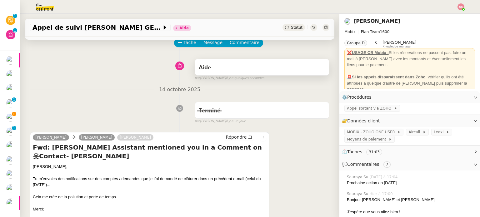
click at [253, 73] on div "Aide" at bounding box center [262, 68] width 127 height 10
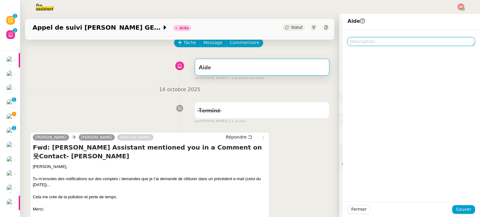
click at [408, 38] on textarea at bounding box center [412, 41] width 128 height 9
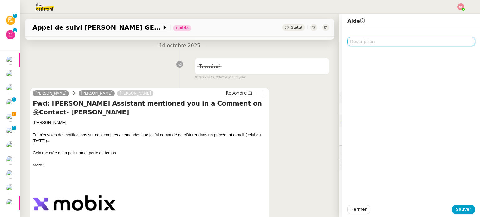
scroll to position [125, 0]
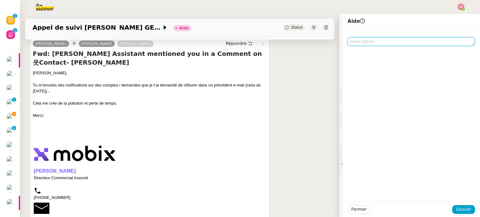
click at [366, 42] on textarea at bounding box center [412, 41] width 128 height 9
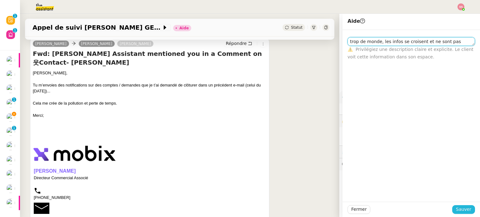
type textarea "trop de monde, les infos se croisent et ne sont pas partagées"
click at [456, 209] on span "Sauver" at bounding box center [463, 209] width 15 height 7
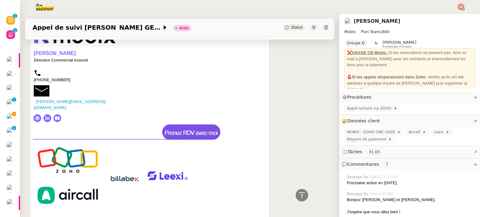
scroll to position [375, 0]
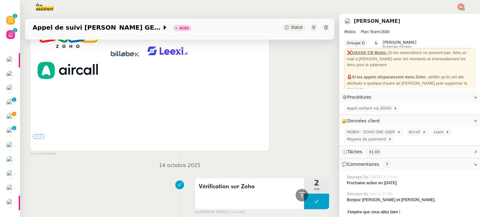
click at [36, 135] on label "•••" at bounding box center [38, 137] width 11 height 4
click at [0, 0] on input "•••" at bounding box center [0, 0] width 0 height 0
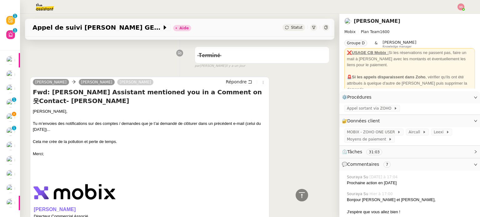
scroll to position [0, 0]
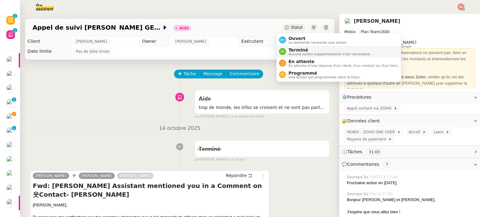
click at [287, 49] on div "Terminé Aucune action supplémentaire n'est nécessaire." at bounding box center [328, 52] width 85 height 8
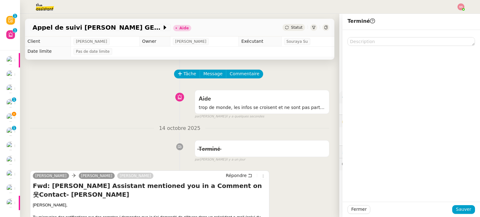
click at [133, 89] on div "Aide trop de monde, les infos se croisent et ne sont pas partagées false par So…" at bounding box center [180, 103] width 300 height 32
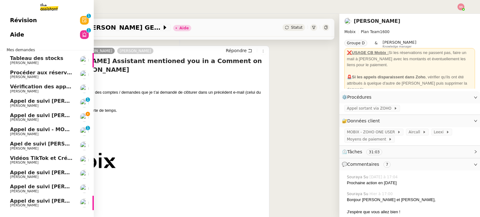
scroll to position [17, 0]
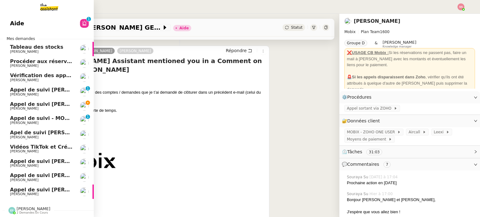
click at [36, 102] on span "Appel de suivi [PERSON_NAME]-Riottot" at bounding box center [65, 104] width 110 height 6
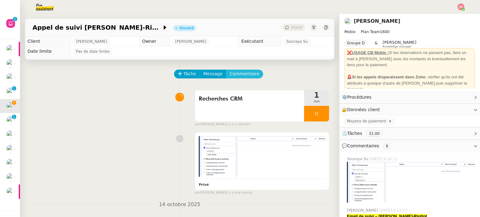
click at [238, 76] on span "Commentaire" at bounding box center [245, 73] width 30 height 7
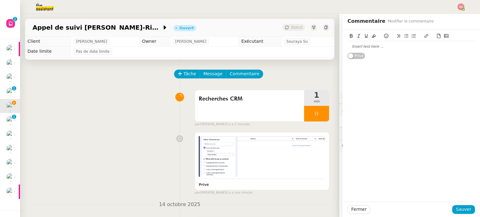
click at [366, 44] on div at bounding box center [412, 47] width 128 height 6
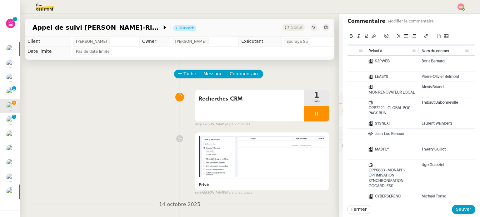
scroll to position [5, 0]
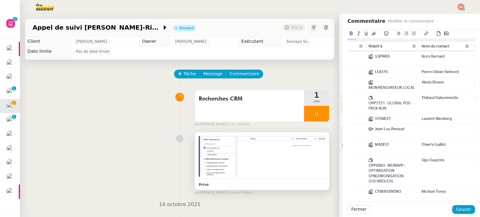
click at [264, 170] on img at bounding box center [262, 156] width 127 height 41
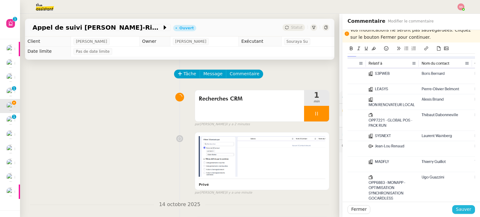
click at [459, 208] on span "Sauver" at bounding box center [463, 209] width 15 height 7
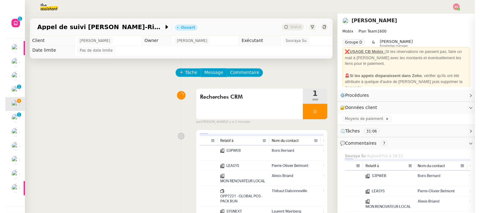
scroll to position [22, 0]
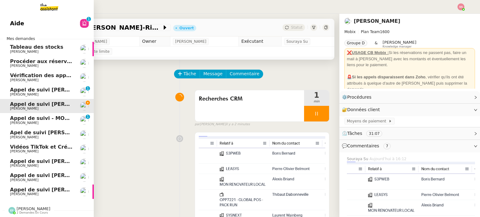
click at [36, 23] on link "Aide 0 1 2 3 4 5 6 7 8 9" at bounding box center [47, 23] width 94 height 14
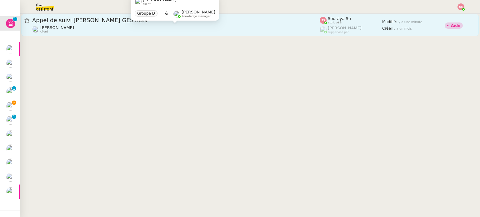
click at [235, 25] on div "Florian Parant client" at bounding box center [176, 29] width 288 height 8
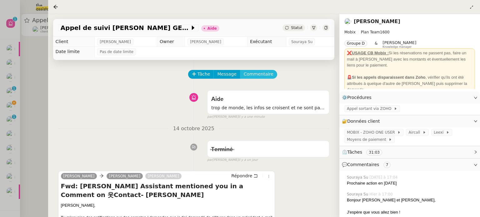
click at [251, 77] on span "Commentaire" at bounding box center [259, 74] width 30 height 7
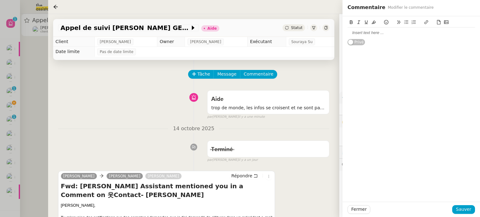
click at [375, 31] on div at bounding box center [412, 33] width 128 height 6
click at [465, 212] on span "Sauver" at bounding box center [463, 209] width 15 height 7
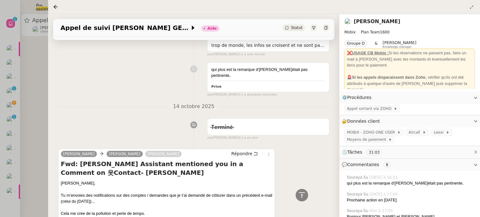
scroll to position [31, 0]
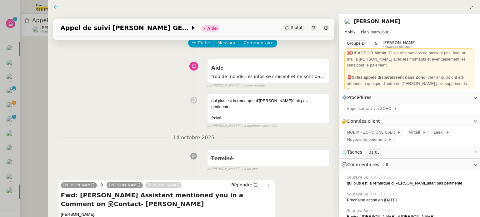
click at [56, 5] on icon at bounding box center [55, 6] width 5 height 5
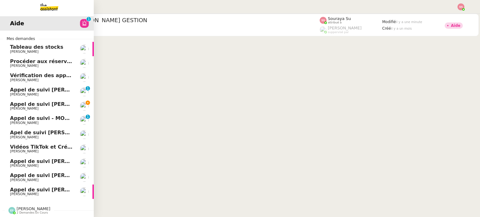
click at [35, 103] on span "Appel de suivi [PERSON_NAME]-Riottot" at bounding box center [65, 104] width 110 height 6
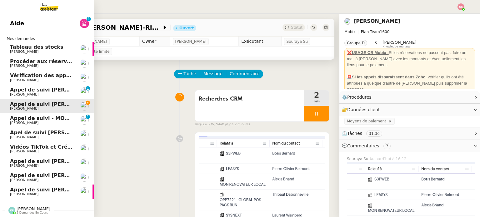
click at [53, 188] on span "Appel de suivi [PERSON_NAME] - TEAMRESA" at bounding box center [72, 190] width 124 height 6
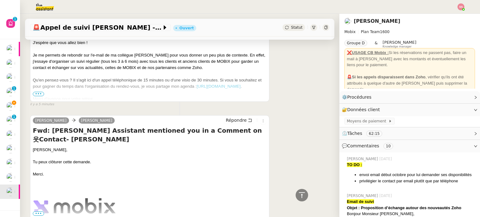
scroll to position [125, 0]
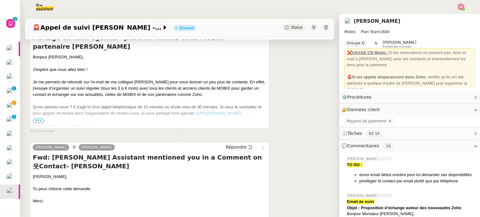
click at [39, 122] on span "•••" at bounding box center [38, 121] width 11 height 4
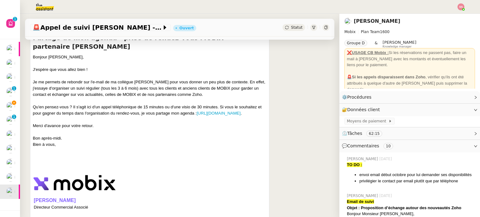
scroll to position [94, 0]
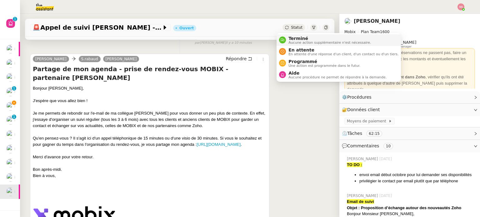
click at [294, 35] on li "Terminé Aucune action supplémentaire n'est nécessaire." at bounding box center [339, 40] width 124 height 12
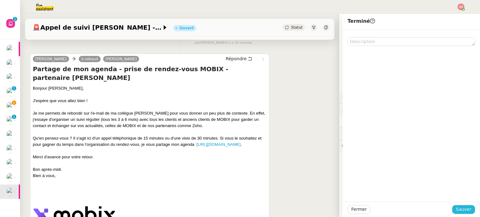
click at [456, 208] on span "Sauver" at bounding box center [463, 209] width 15 height 7
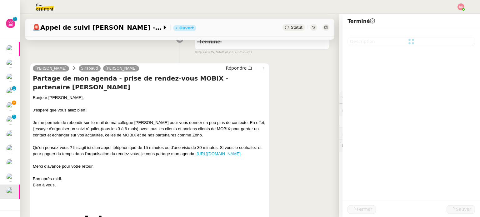
scroll to position [103, 0]
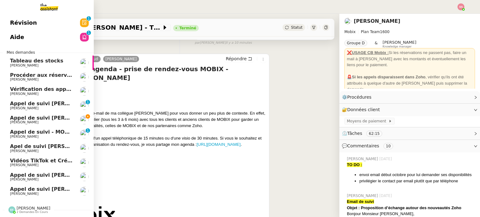
scroll to position [3, 0]
click at [33, 186] on span "Appel de suivi [PERSON_NAME] - SYSNEXT" at bounding box center [69, 189] width 119 height 6
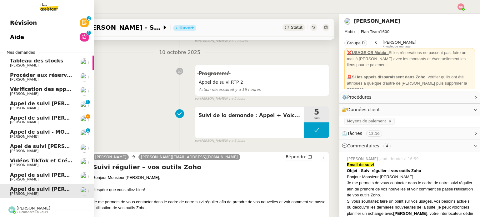
click at [44, 116] on span "Appel de suivi [PERSON_NAME]-Riottot" at bounding box center [65, 118] width 110 height 6
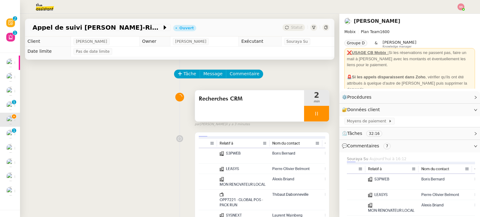
click at [317, 115] on div at bounding box center [316, 114] width 25 height 16
click at [321, 115] on icon at bounding box center [323, 113] width 5 height 5
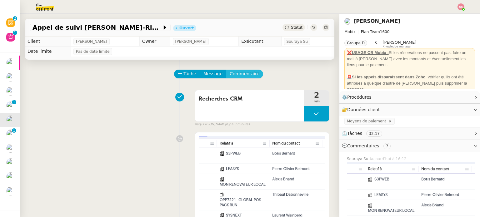
click at [230, 76] on span "Commentaire" at bounding box center [245, 73] width 30 height 7
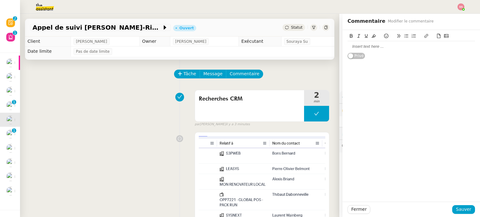
click at [376, 49] on div at bounding box center [412, 47] width 128 height 6
click at [458, 209] on span "Sauver" at bounding box center [463, 209] width 15 height 7
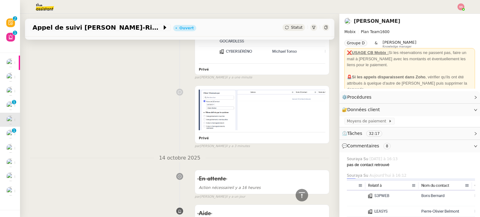
scroll to position [282, 0]
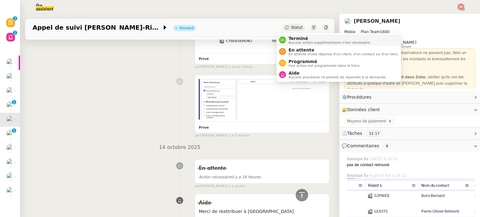
click at [298, 37] on span "Terminé" at bounding box center [330, 38] width 83 height 5
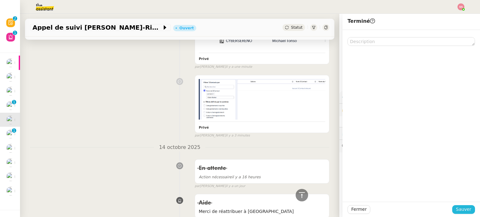
drag, startPoint x: 455, startPoint y: 209, endPoint x: 429, endPoint y: 205, distance: 26.5
click at [456, 209] on span "Sauver" at bounding box center [463, 209] width 15 height 7
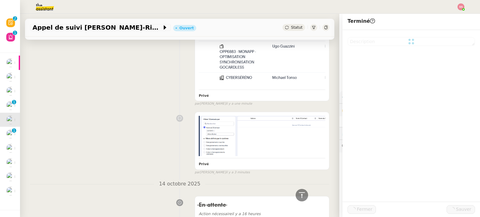
scroll to position [318, 0]
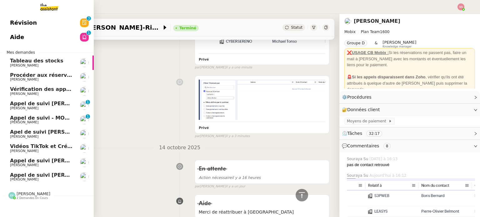
click at [50, 102] on span "Appel de suivi [PERSON_NAME]" at bounding box center [54, 104] width 88 height 6
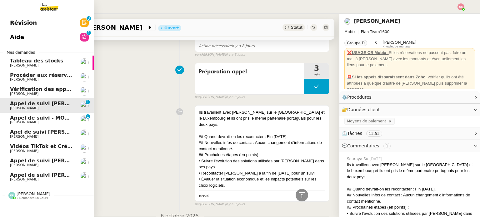
click at [50, 35] on link "Aide 0 1 2 3 4 5 6 7 8 9" at bounding box center [47, 37] width 94 height 14
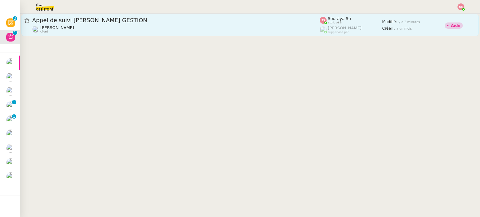
click at [178, 23] on div "Appel de suivi Yoann Boileau - AXEL GESTION" at bounding box center [176, 21] width 288 height 8
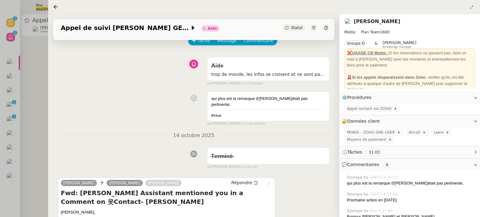
scroll to position [125, 0]
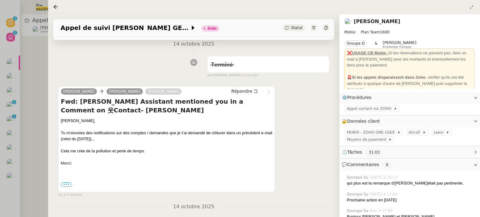
click at [68, 183] on span "•••" at bounding box center [66, 185] width 11 height 4
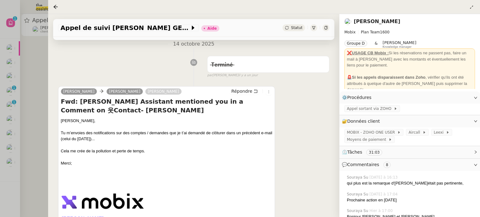
click at [57, 6] on icon at bounding box center [55, 6] width 5 height 5
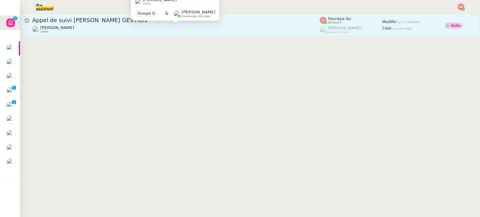
click at [91, 27] on div "Florian Parant client" at bounding box center [176, 29] width 288 height 8
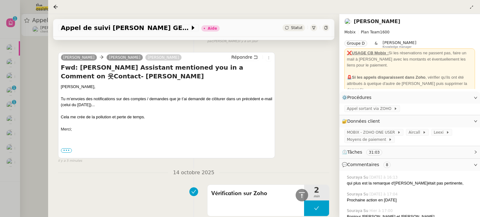
scroll to position [125, 0]
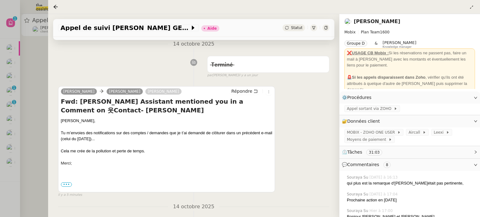
click at [286, 126] on div "Florian Parant Alex Mobix Marie Rivoira Répondre Fwd: Alex Assistant mentioned …" at bounding box center [194, 139] width 272 height 117
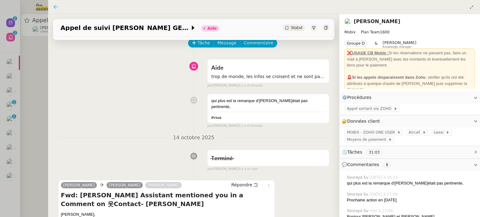
click at [58, 5] on icon at bounding box center [55, 6] width 5 height 5
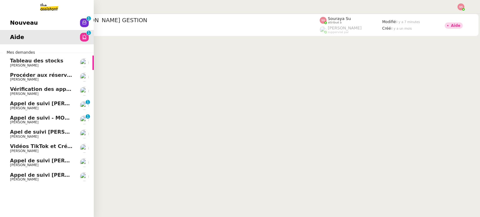
click at [45, 177] on span "Appel de suivi [PERSON_NAME] - SYSNEXT" at bounding box center [69, 175] width 119 height 6
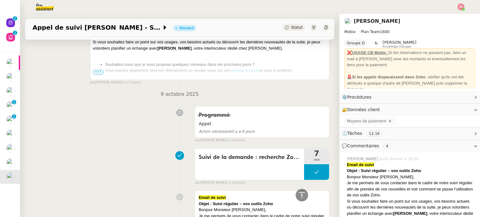
scroll to position [156, 0]
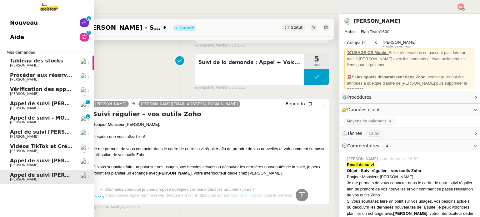
click at [38, 163] on span "Appel de suivi [PERSON_NAME] - GLOBAL POS" at bounding box center [74, 161] width 129 height 6
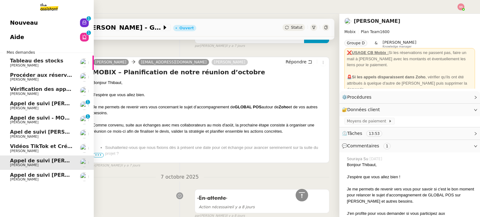
click at [40, 136] on span "[PERSON_NAME]" at bounding box center [41, 137] width 63 height 4
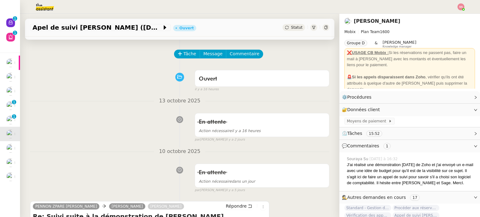
scroll to position [31, 0]
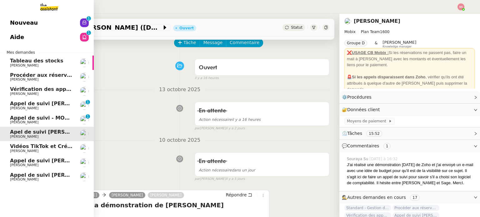
click at [40, 120] on span "Appel de suivi - MON RENOVATEUR LOCAL - [PERSON_NAME]" at bounding box center [95, 118] width 170 height 6
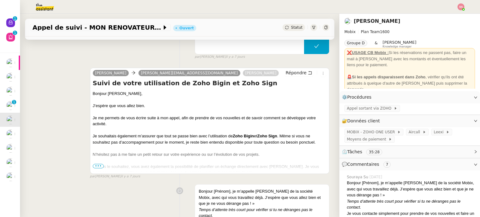
scroll to position [156, 0]
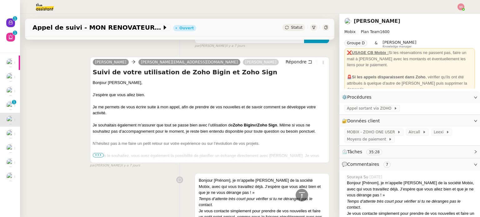
click at [95, 158] on span "•••" at bounding box center [98, 155] width 11 height 4
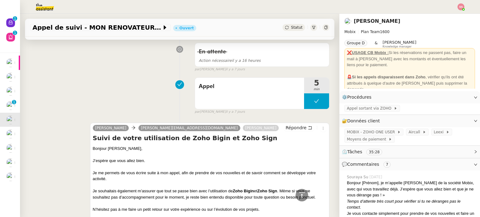
scroll to position [31, 0]
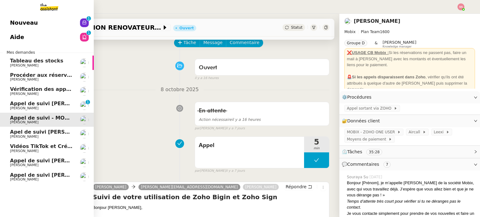
click at [51, 108] on span "[PERSON_NAME]" at bounding box center [41, 109] width 63 height 4
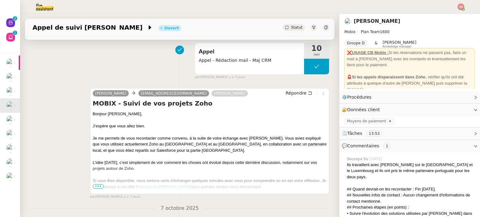
scroll to position [188, 0]
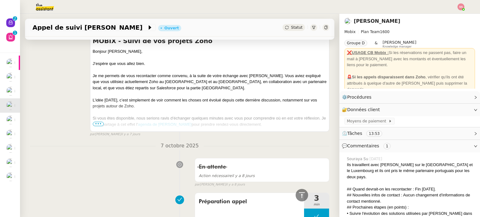
click at [95, 122] on span "•••" at bounding box center [98, 124] width 11 height 4
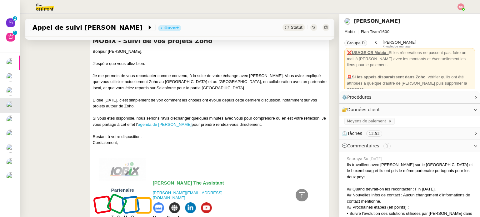
click at [73, 93] on div "Alex Mobix pierre-olivier.belmont@leasys.com Florian Parant Répondre MOBIX - Su…" at bounding box center [180, 170] width 300 height 301
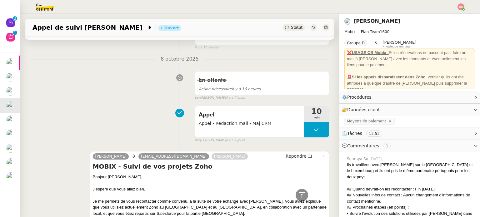
scroll to position [0, 0]
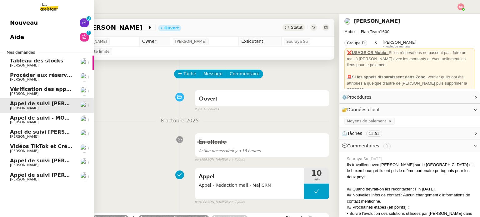
click at [46, 72] on link "Procéder aux réservations pour Lille Florian Parant" at bounding box center [47, 77] width 94 height 14
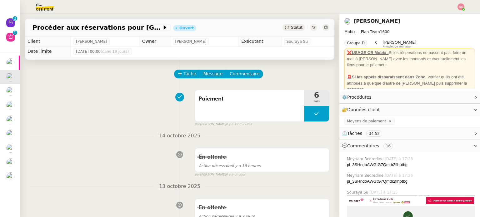
click at [285, 27] on icon at bounding box center [287, 28] width 4 height 4
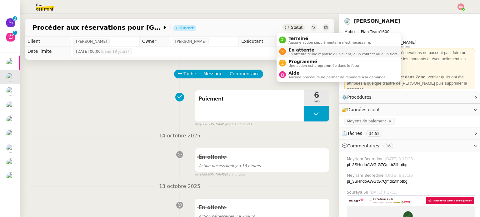
click at [289, 53] on span "En attente d'une réponse d'un client, d'un contact ou d'un tiers." at bounding box center [344, 54] width 110 height 3
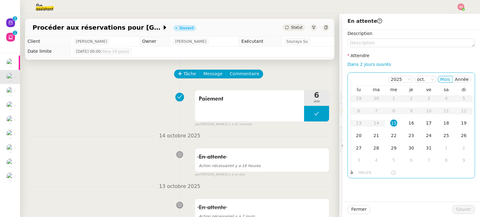
click at [426, 122] on div "17" at bounding box center [429, 123] width 7 height 7
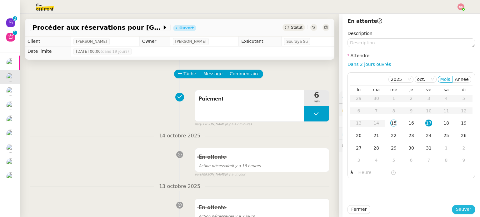
click at [457, 209] on span "Sauver" at bounding box center [463, 209] width 15 height 7
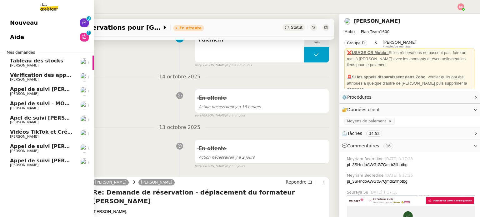
scroll to position [63, 0]
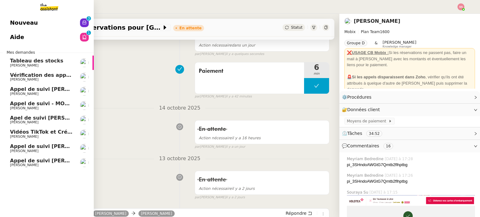
click at [44, 79] on span "[PERSON_NAME]" at bounding box center [41, 80] width 63 height 4
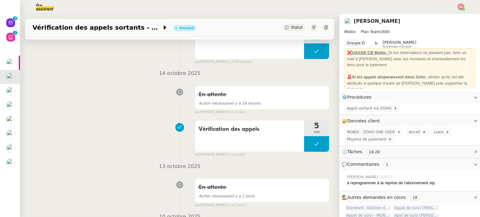
click at [291, 26] on span "Statut" at bounding box center [297, 27] width 12 height 4
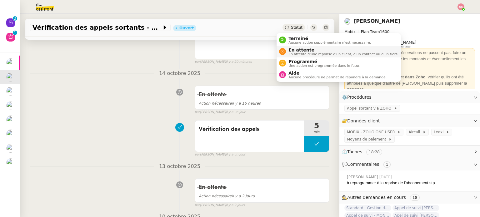
click at [296, 54] on span "En attente d'une réponse d'un client, d'un contact ou d'un tiers." at bounding box center [344, 54] width 110 height 3
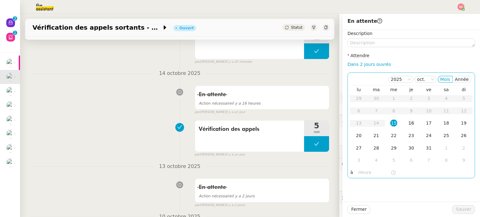
click at [408, 123] on div "16" at bounding box center [411, 123] width 7 height 7
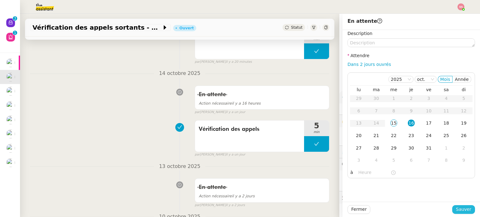
click at [456, 207] on span "Sauver" at bounding box center [463, 209] width 15 height 7
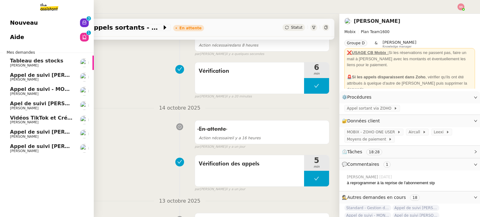
click at [41, 38] on link "Aide 0 1 2 3 4 5 6 7 8 9" at bounding box center [47, 37] width 94 height 14
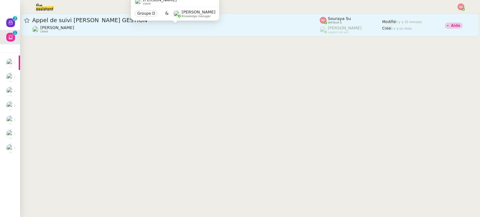
click at [120, 28] on div "Florian Parant client" at bounding box center [176, 29] width 288 height 8
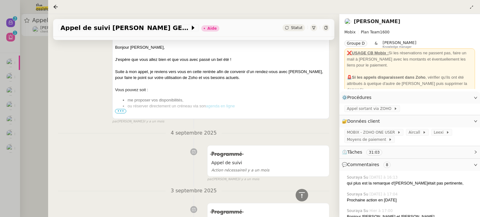
scroll to position [1345, 0]
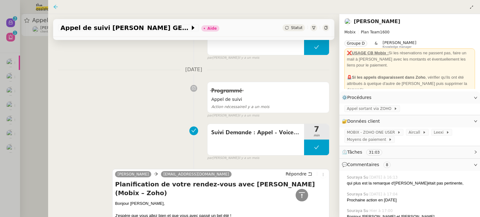
click at [56, 7] on icon at bounding box center [55, 6] width 5 height 5
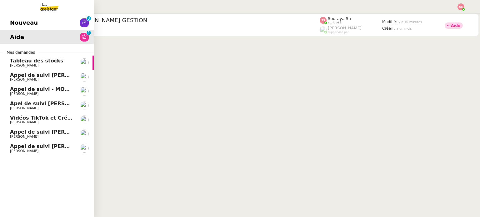
click at [53, 145] on span "Appel de suivi [PERSON_NAME] - SYSNEXT" at bounding box center [69, 147] width 119 height 6
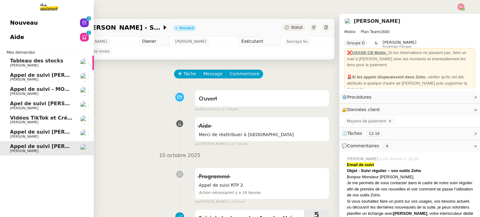
click at [55, 130] on span "Appel de suivi [PERSON_NAME] - GLOBAL POS" at bounding box center [74, 132] width 129 height 6
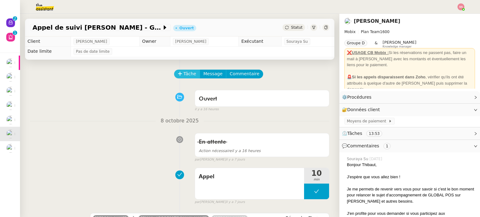
click at [184, 76] on span "Tâche" at bounding box center [190, 73] width 13 height 7
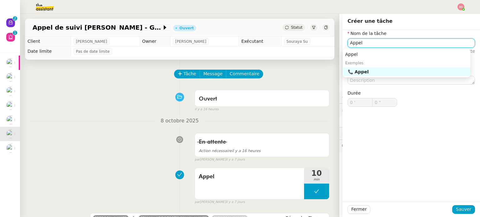
click at [400, 71] on div "📞 Appel" at bounding box center [408, 72] width 120 height 6
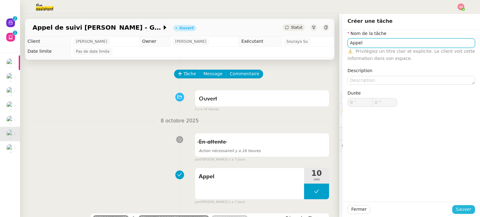
type input "Appel"
click at [458, 209] on span "Sauver" at bounding box center [463, 209] width 15 height 7
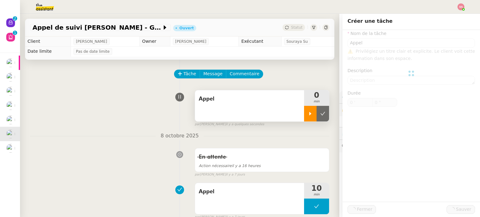
click at [310, 114] on icon at bounding box center [311, 113] width 2 height 3
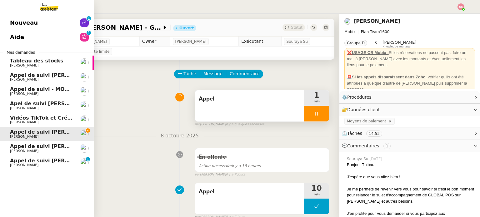
click at [56, 163] on span "Appel de suivi [PERSON_NAME]" at bounding box center [54, 161] width 88 height 6
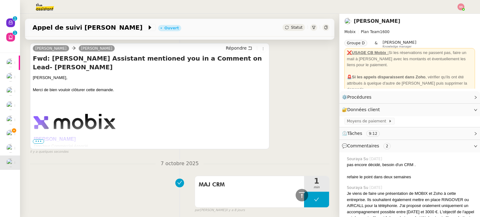
scroll to position [125, 0]
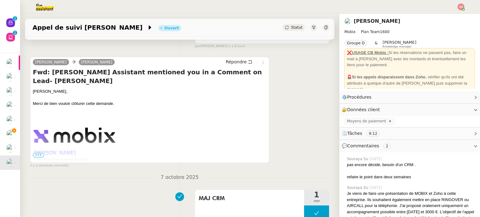
click at [41, 158] on span "•••" at bounding box center [38, 155] width 11 height 4
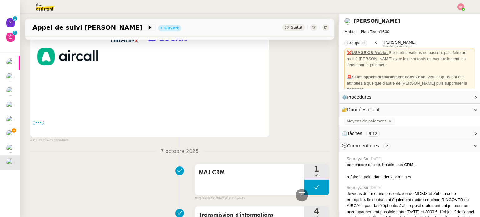
scroll to position [375, 0]
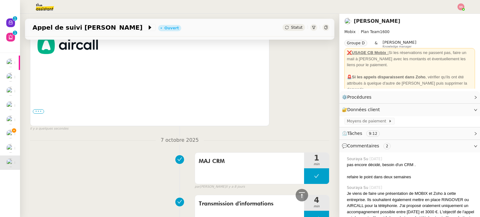
click at [39, 109] on label "•••" at bounding box center [38, 111] width 11 height 4
click at [0, 0] on input "•••" at bounding box center [0, 0] width 0 height 0
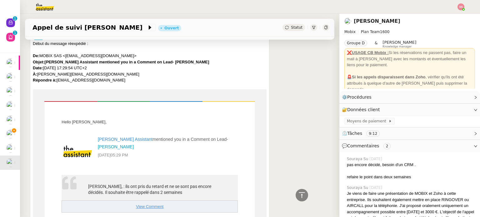
scroll to position [438, 0]
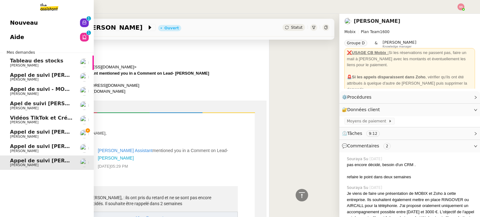
click at [35, 135] on span "[PERSON_NAME]" at bounding box center [41, 137] width 63 height 4
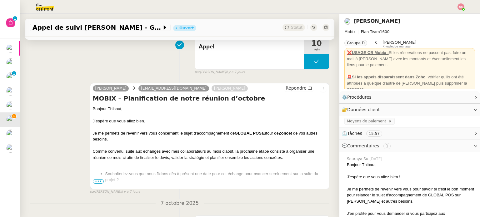
scroll to position [156, 0]
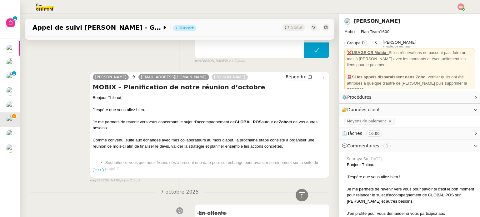
click at [98, 171] on span "•••" at bounding box center [98, 170] width 11 height 4
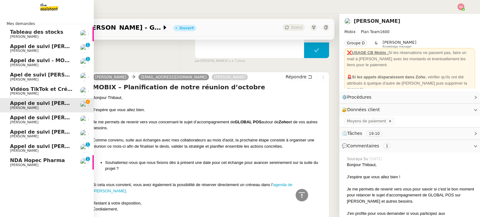
click at [28, 162] on span "NDA Hopec Pharma" at bounding box center [37, 161] width 55 height 6
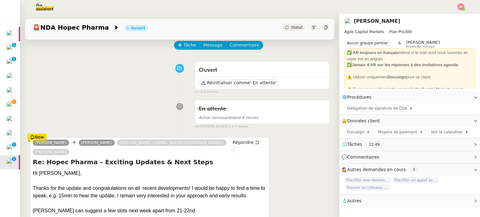
scroll to position [63, 0]
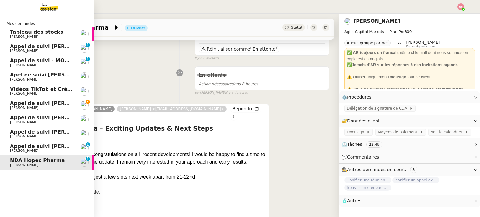
click at [42, 104] on span "Appel de suivi [PERSON_NAME] - GLOBAL POS" at bounding box center [74, 103] width 129 height 6
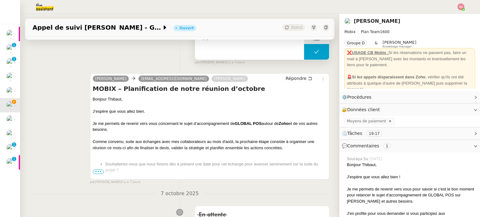
scroll to position [156, 0]
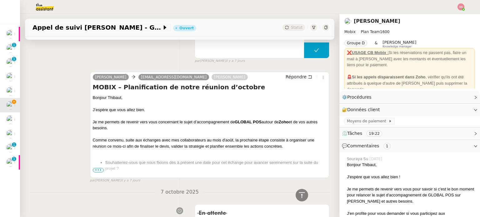
click at [97, 171] on span "•••" at bounding box center [98, 170] width 11 height 4
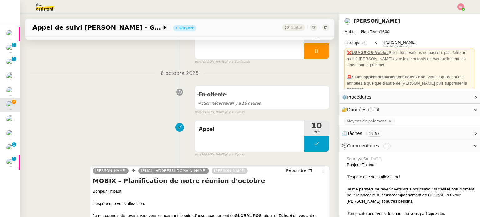
scroll to position [0, 0]
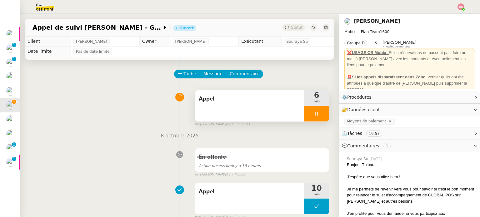
click at [316, 113] on icon at bounding box center [317, 114] width 2 height 4
click at [321, 113] on icon at bounding box center [323, 113] width 5 height 5
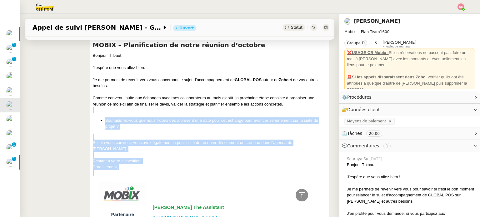
scroll to position [188, 0]
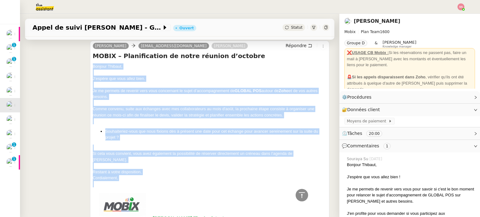
drag, startPoint x: 121, startPoint y: 145, endPoint x: 92, endPoint y: 67, distance: 83.3
click at [93, 67] on div "Bonjour Thibaut, J’espère que vous allez bien. Je me permets de revenir vers vo…" at bounding box center [210, 207] width 234 height 286
copy div "Bonjour Thibaut, J’espère que vous allez bien. Je me permets de revenir vers vo…"
click at [287, 46] on span "Répondre" at bounding box center [296, 46] width 21 height 6
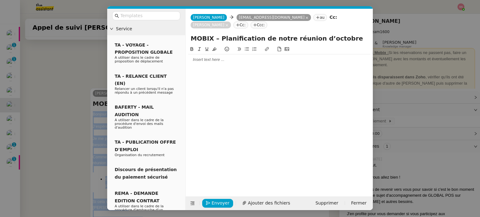
scroll to position [236, 0]
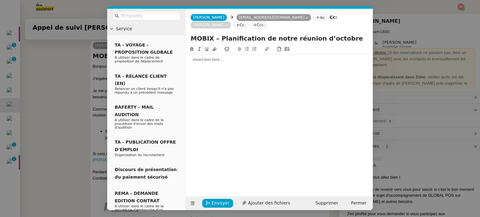
click at [196, 57] on div at bounding box center [279, 60] width 182 height 6
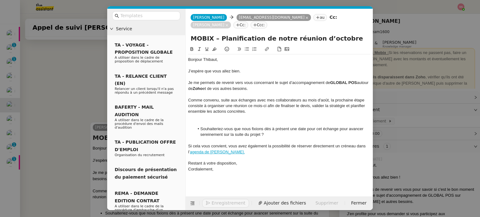
scroll to position [318, 0]
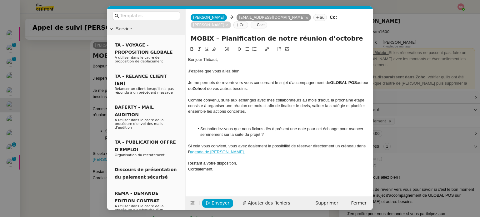
click at [221, 115] on div at bounding box center [279, 118] width 182 height 6
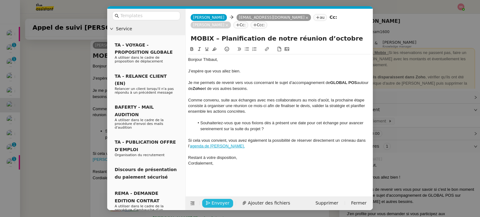
click at [221, 201] on span "Envoyer" at bounding box center [221, 203] width 18 height 7
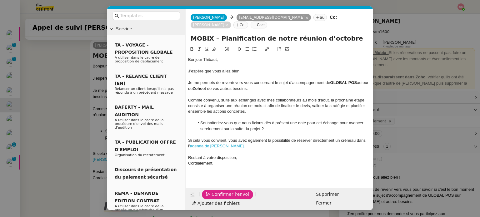
click at [221, 198] on span "Confirmer l'envoi" at bounding box center [231, 194] width 38 height 7
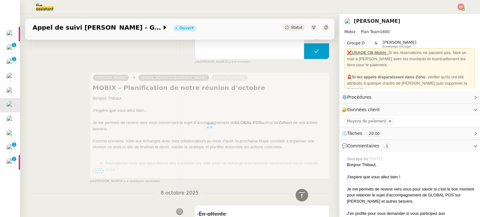
scroll to position [4, 0]
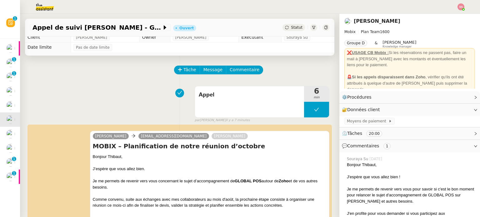
click at [291, 29] on span "Statut" at bounding box center [297, 27] width 12 height 4
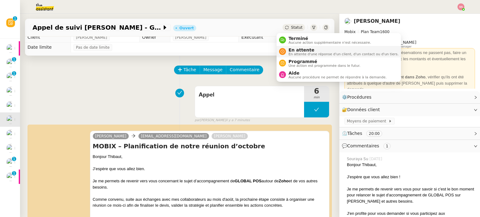
click at [292, 48] on span "En attente" at bounding box center [344, 50] width 110 height 5
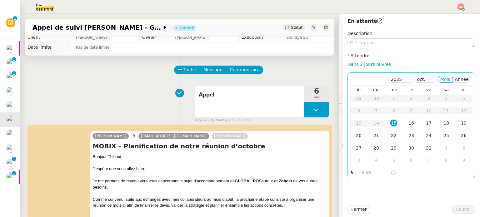
click at [393, 132] on td "22" at bounding box center [394, 136] width 18 height 13
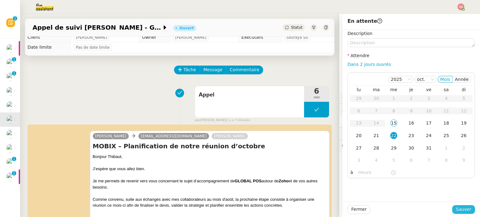
click at [461, 208] on span "Sauver" at bounding box center [463, 209] width 15 height 7
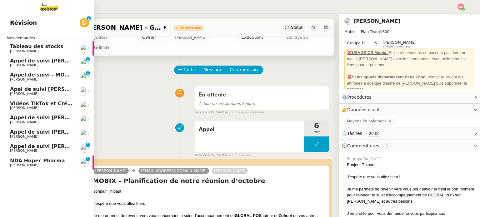
click at [35, 114] on link "Appel de suivi [PERSON_NAME] - SYSNEXT [PERSON_NAME]" at bounding box center [47, 120] width 94 height 14
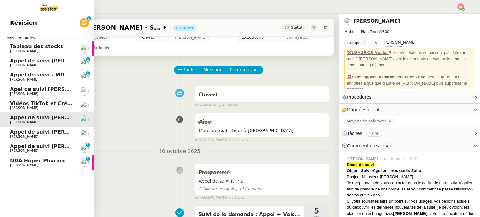
click at [55, 144] on span "Appel de suivi Yoann Boileau - AXEL GESTION" at bounding box center [67, 147] width 115 height 6
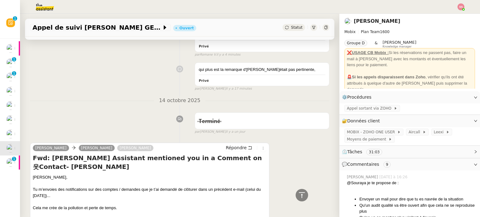
scroll to position [98, 0]
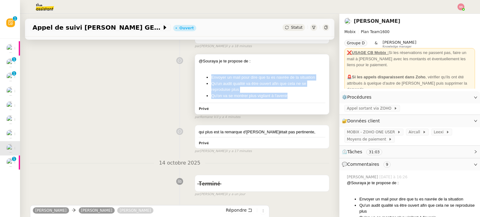
drag, startPoint x: 204, startPoint y: 77, endPoint x: 292, endPoint y: 98, distance: 90.8
click at [292, 98] on ul "Envoyer un mail pour dire que tu es navrée de la situation Qu'un audit qualité …" at bounding box center [262, 86] width 127 height 24
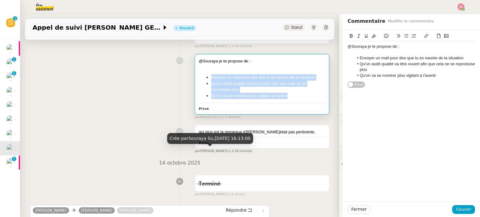
scroll to position [192, 0]
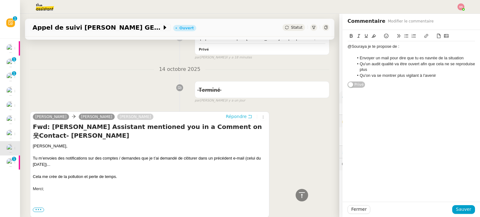
click at [226, 115] on span "Répondre" at bounding box center [236, 117] width 21 height 6
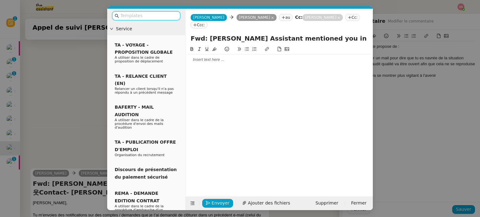
scroll to position [240, 0]
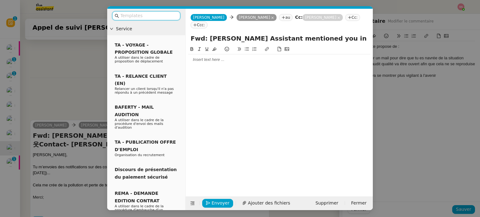
click at [206, 57] on div at bounding box center [279, 60] width 182 height 6
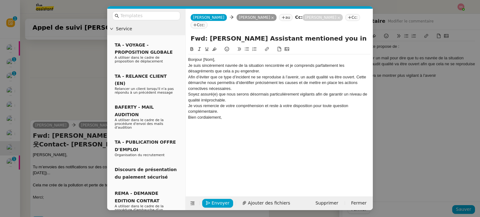
scroll to position [295, 0]
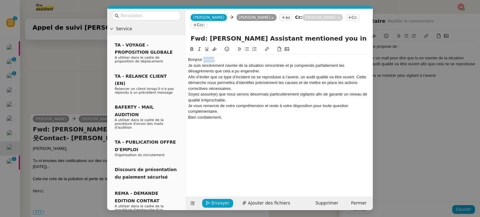
drag, startPoint x: 214, startPoint y: 51, endPoint x: 204, endPoint y: 52, distance: 9.7
click at [204, 57] on div "Bonjour [Nom]," at bounding box center [279, 60] width 182 height 6
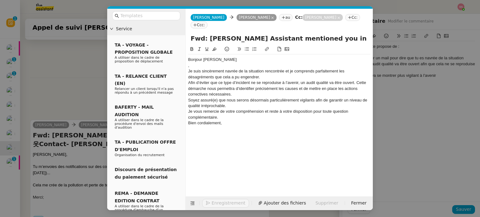
scroll to position [301, 0]
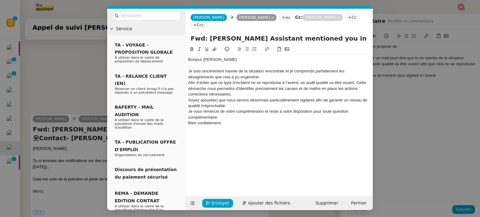
click at [265, 69] on div "Je suis sincèrement navrée de la situation rencontrée et je comprends parfaitem…" at bounding box center [279, 75] width 182 height 12
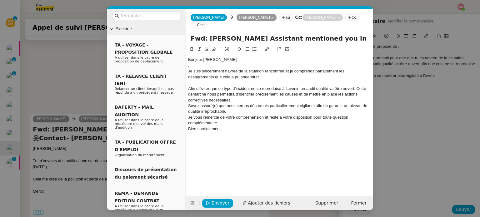
click at [239, 90] on div "Afin d’éviter que ce type d’incident ne se reproduise à l’avenir, un audit qual…" at bounding box center [279, 94] width 182 height 17
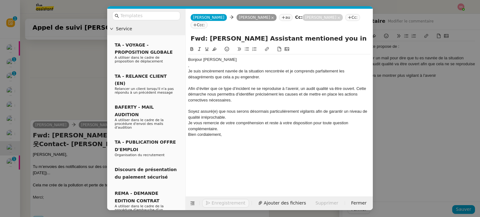
scroll to position [313, 0]
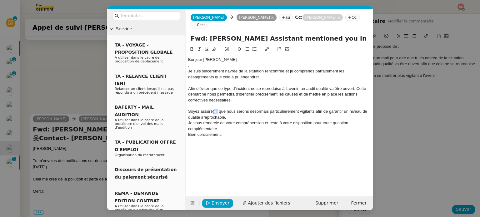
drag, startPoint x: 217, startPoint y: 105, endPoint x: 214, endPoint y: 104, distance: 3.5
click at [214, 109] on div "Soyez assuré(e) que nous serons désormais particulièrement vigilants afin de ga…" at bounding box center [279, 115] width 182 height 12
click at [237, 109] on div "Soyez assuré que nous serons désormais particulièrement vigilants afin de garan…" at bounding box center [279, 115] width 182 height 12
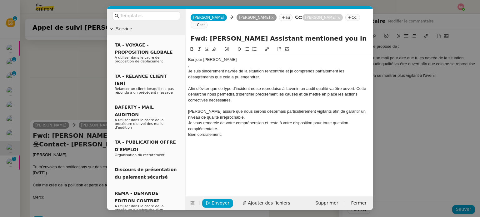
click at [317, 109] on div "Soyez assuré que nous serons désormais particulièrement vigilants afin de garan…" at bounding box center [279, 115] width 182 height 12
click at [235, 109] on div "Soyez assuré que nous serons désormais particulièrement vigilants afin de garan…" at bounding box center [279, 115] width 182 height 12
click at [233, 109] on div "Soyez assuré que nous serons désormais particulièrement vigilants afin de garan…" at bounding box center [279, 115] width 182 height 12
click at [236, 120] on div "Je vous remercie de votre compréhension et reste à votre disposition pour toute…" at bounding box center [279, 126] width 182 height 12
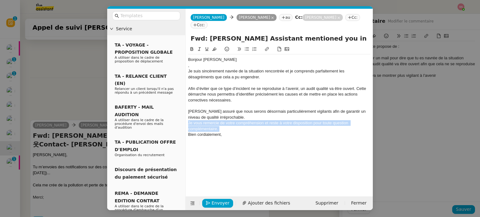
click at [236, 120] on div "Je vous remercie de votre compréhension et reste à votre disposition pour toute…" at bounding box center [279, 126] width 182 height 12
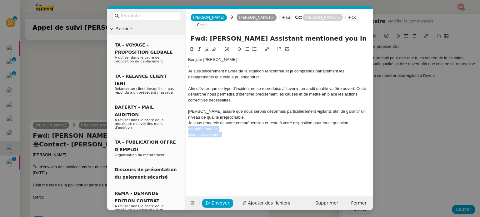
drag, startPoint x: 228, startPoint y: 128, endPoint x: 184, endPoint y: 120, distance: 44.7
click at [184, 120] on nz-layout "Service TA - VOYAGE - PROPOSITION GLOBALE A utiliser dans le cadre de propositi…" at bounding box center [240, 110] width 266 height 202
click at [188, 118] on nz-spin "Bonjour Florian , Je suis sincèrement navrée de la situation rencontrée et je c…" at bounding box center [279, 118] width 187 height 144
click at [231, 110] on div "Soyez assuré que nous serons désormais particulièrement vigilants afin de garan…" at bounding box center [279, 115] width 182 height 12
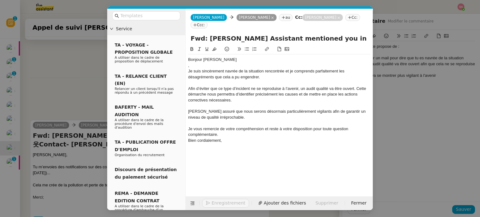
scroll to position [319, 0]
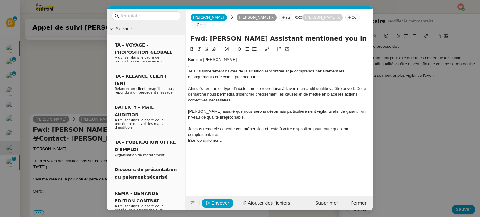
click at [220, 126] on div "Je vous remercie de votre compréhension et reste à votre disposition pour toute…" at bounding box center [279, 132] width 182 height 12
click at [0, 0] on lt-span "remercie pour" at bounding box center [0, 0] width 0 height 0
drag, startPoint x: 226, startPoint y: 131, endPoint x: 188, endPoint y: 134, distance: 38.9
click at [188, 134] on nz-spin "Bonjour Florian , Je suis sincèrement navrée de la situation rencontrée et je c…" at bounding box center [279, 118] width 187 height 144
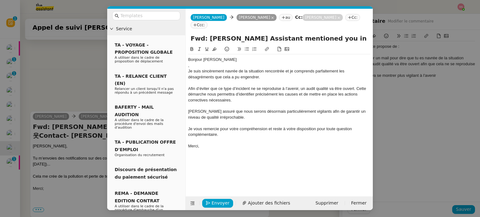
click at [248, 34] on input "Fwd: Alex Assistant mentioned you in a Comment on 웃Contact- Yoann Boileau" at bounding box center [279, 38] width 177 height 9
type input "Audit à mener"
click at [187, 58] on nz-spin "Bonjour Florian , Je suis sincèrement navrée de la situation rencontrée et je c…" at bounding box center [279, 118] width 187 height 144
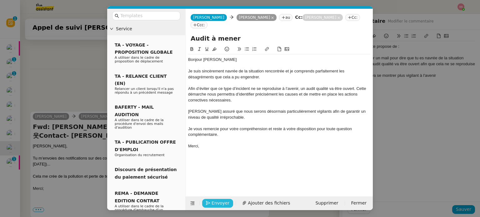
click at [223, 200] on span "Envoyer" at bounding box center [221, 203] width 18 height 7
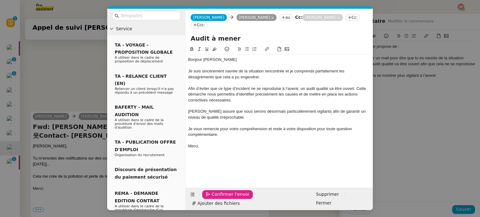
click at [222, 198] on span "Confirmer l'envoi" at bounding box center [231, 194] width 38 height 7
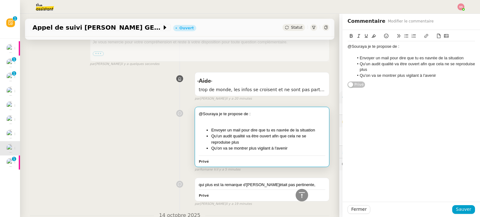
scroll to position [40, 0]
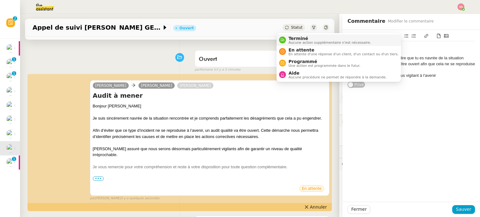
click at [289, 38] on span "Terminé" at bounding box center [330, 38] width 83 height 5
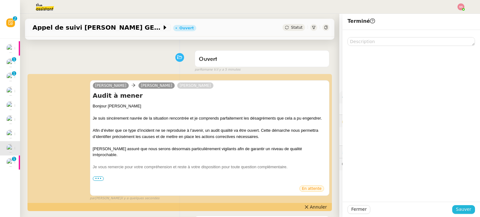
click at [459, 212] on span "Sauver" at bounding box center [463, 209] width 15 height 7
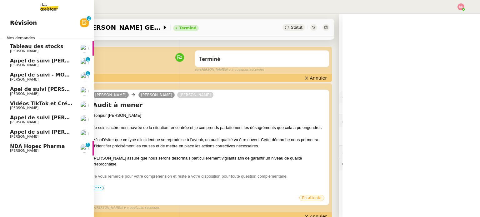
click at [31, 135] on span "[PERSON_NAME]" at bounding box center [41, 137] width 63 height 4
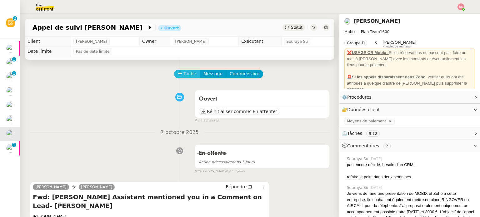
click at [184, 77] on span "Tâche" at bounding box center [190, 73] width 13 height 7
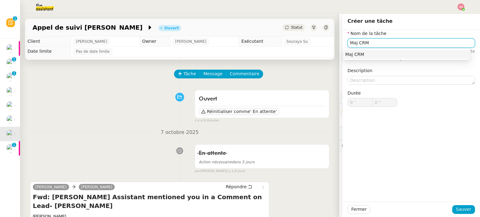
click at [359, 54] on div "Maj CRM" at bounding box center [407, 55] width 123 height 6
type input "Maj CRM"
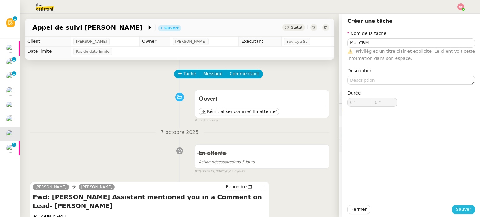
click at [456, 209] on span "Sauver" at bounding box center [463, 209] width 15 height 7
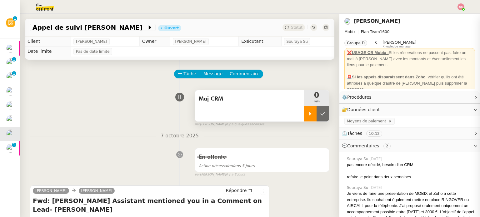
click at [308, 115] on icon at bounding box center [310, 113] width 5 height 5
click at [314, 112] on icon at bounding box center [316, 113] width 5 height 5
click at [317, 111] on button at bounding box center [323, 114] width 13 height 16
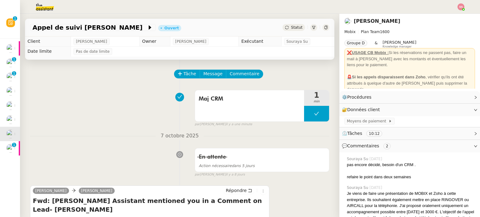
click at [291, 28] on span "Statut" at bounding box center [297, 27] width 12 height 4
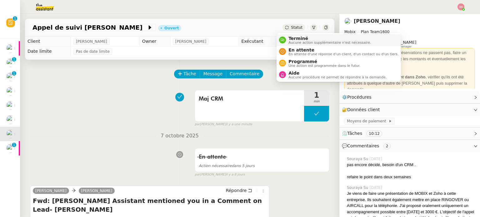
click at [290, 38] on span "Terminé" at bounding box center [330, 38] width 83 height 5
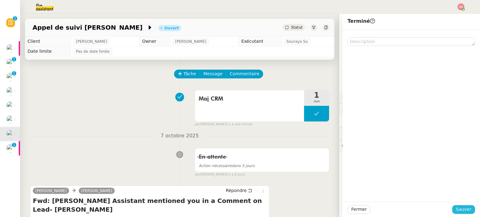
click at [469, 207] on button "Sauver" at bounding box center [464, 210] width 23 height 9
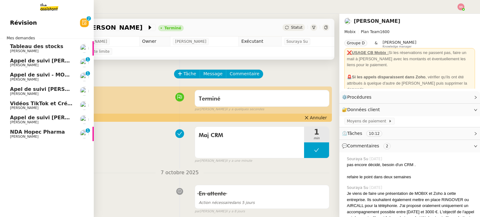
click at [30, 121] on span "[PERSON_NAME]" at bounding box center [41, 123] width 63 height 4
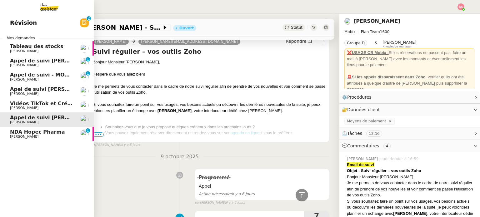
scroll to position [188, 0]
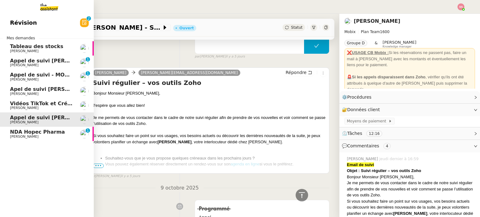
click at [49, 93] on span "[PERSON_NAME]" at bounding box center [41, 94] width 63 height 4
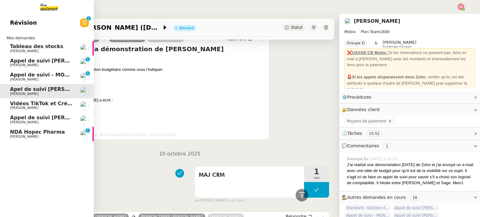
click at [39, 74] on span "Appel de suivi - MON RENOVATEUR LOCAL - [PERSON_NAME]" at bounding box center [95, 75] width 170 height 6
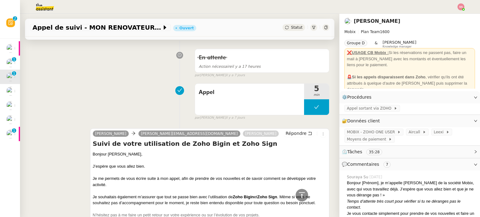
scroll to position [219, 0]
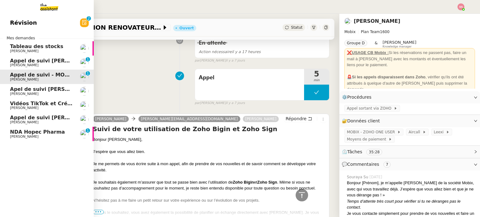
click at [28, 66] on span "[PERSON_NAME]" at bounding box center [41, 66] width 63 height 4
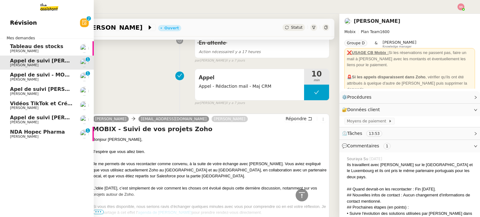
click at [25, 123] on span "[PERSON_NAME]" at bounding box center [24, 122] width 28 height 4
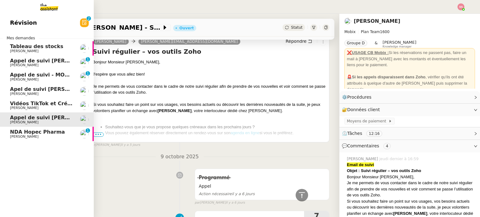
click at [23, 133] on span "NDA Hopec Pharma" at bounding box center [37, 132] width 55 height 6
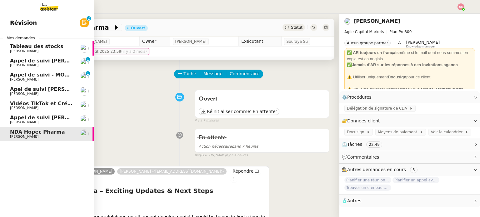
click at [30, 59] on span "Appel de suivi [PERSON_NAME]" at bounding box center [54, 61] width 88 height 6
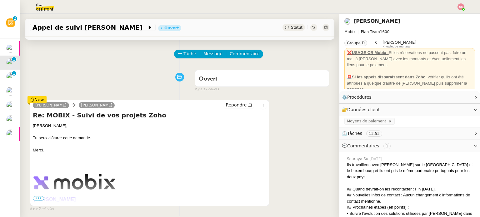
scroll to position [31, 0]
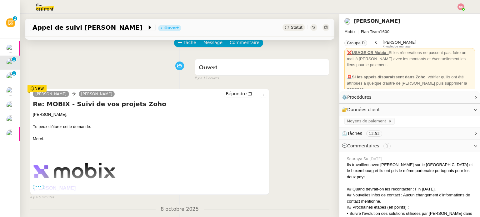
click at [291, 29] on span "Statut" at bounding box center [297, 27] width 12 height 4
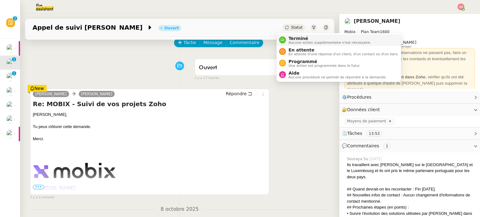
click at [297, 38] on span "Terminé" at bounding box center [330, 38] width 83 height 5
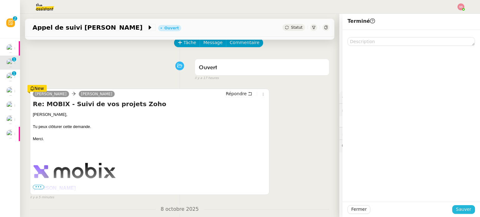
click at [466, 210] on span "Sauver" at bounding box center [463, 209] width 15 height 7
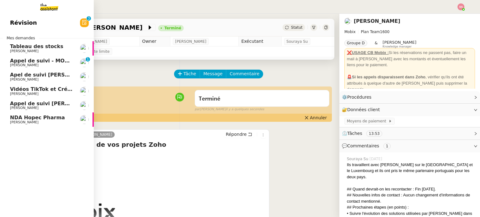
click at [31, 106] on span "Appel de suivi [PERSON_NAME] - SYSNEXT" at bounding box center [69, 104] width 119 height 6
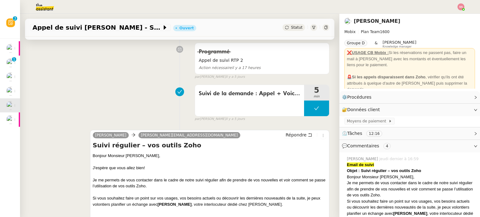
scroll to position [188, 0]
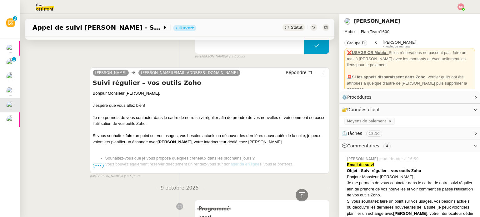
click at [99, 167] on span "•••" at bounding box center [98, 166] width 11 height 4
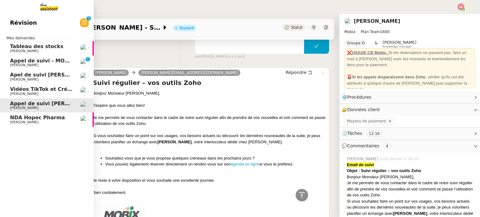
click at [36, 76] on span "Apel de suivi [PERSON_NAME] ([DOMAIN_NAME])" at bounding box center [79, 75] width 138 height 6
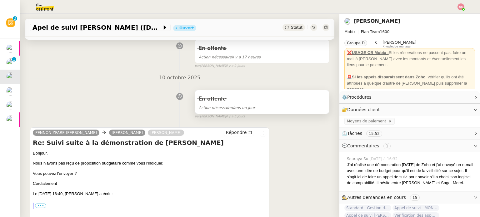
scroll to position [31, 0]
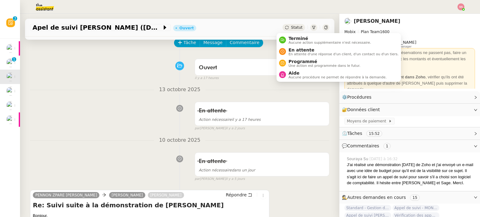
click at [285, 29] on icon at bounding box center [287, 28] width 4 height 4
click at [287, 51] on div "En attente En attente d'une réponse d'un client, d'un contact ou d'un tiers." at bounding box center [342, 52] width 113 height 8
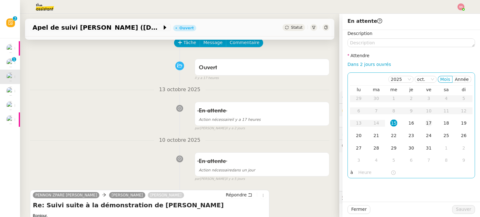
click at [426, 125] on div "17" at bounding box center [429, 123] width 7 height 7
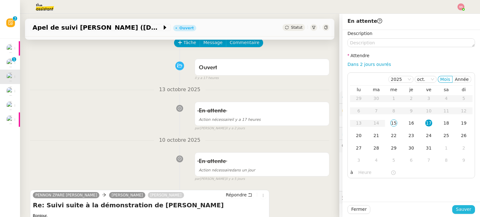
click at [456, 211] on span "Sauver" at bounding box center [463, 209] width 15 height 7
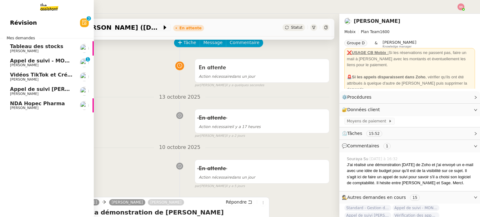
click at [36, 93] on span "[PERSON_NAME]" at bounding box center [41, 94] width 63 height 4
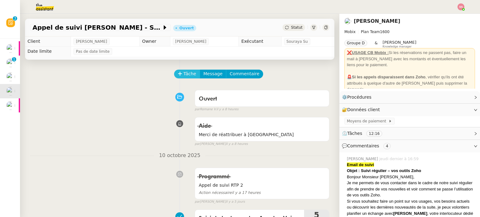
click at [184, 75] on span "Tâche" at bounding box center [190, 73] width 13 height 7
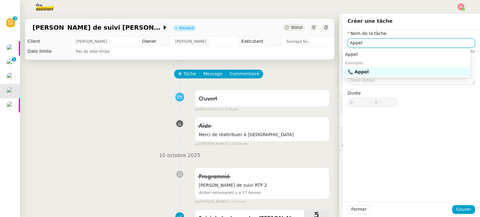
click at [365, 70] on div "📞 Appel" at bounding box center [408, 72] width 120 height 6
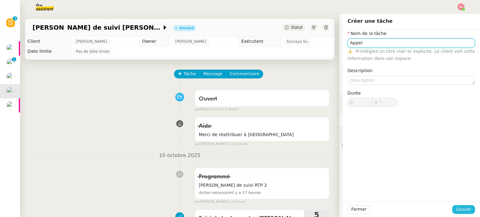
type input "Appel"
click at [459, 207] on span "Sauver" at bounding box center [463, 209] width 15 height 7
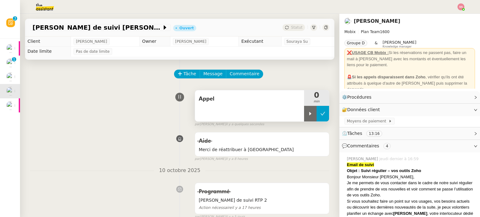
click at [317, 114] on button at bounding box center [323, 114] width 13 height 16
click at [304, 115] on button at bounding box center [316, 114] width 25 height 16
click at [308, 115] on icon at bounding box center [310, 113] width 5 height 5
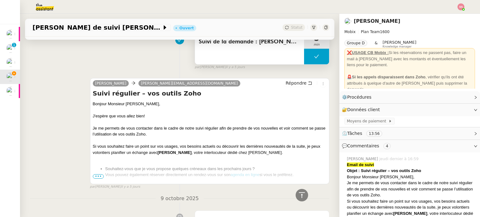
scroll to position [219, 0]
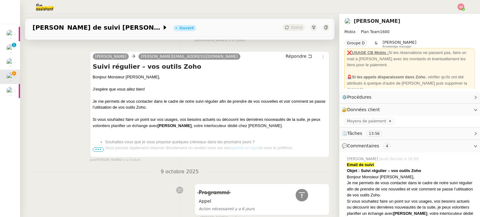
click at [94, 150] on span "•••" at bounding box center [98, 150] width 11 height 4
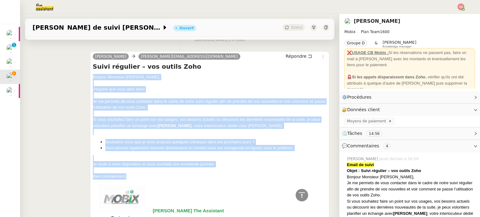
drag, startPoint x: 91, startPoint y: 77, endPoint x: 144, endPoint y: 176, distance: 112.2
click at [144, 176] on div "Bonjour Monsieur Wainberg, J'espère que vous allez bien! Je me permets de vous …" at bounding box center [210, 208] width 234 height 268
copy div "Bonjour Monsieur Wainberg, J'espère que vous allez bien! Je me permets de vous …"
click at [293, 57] on span "Répondre" at bounding box center [296, 56] width 21 height 6
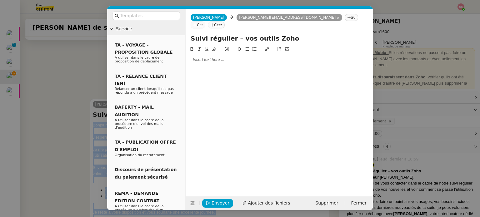
scroll to position [267, 0]
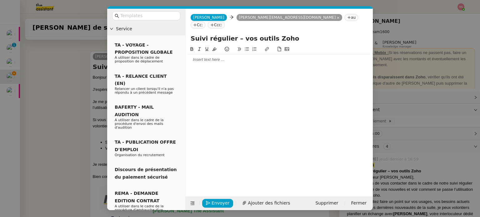
click at [198, 57] on div at bounding box center [279, 60] width 182 height 6
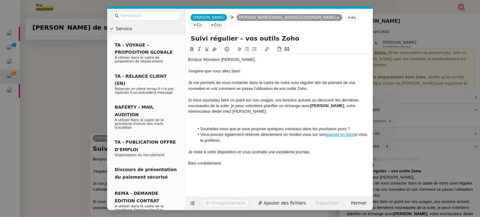
scroll to position [349, 0]
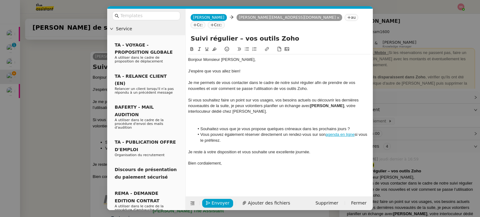
click at [223, 115] on div at bounding box center [279, 118] width 182 height 6
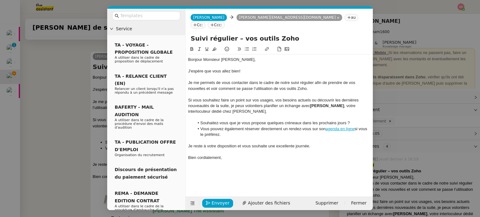
click at [239, 69] on div "J'espère que vous allez bien!" at bounding box center [279, 72] width 182 height 6
click at [0, 0] on lt-em "bien !" at bounding box center [0, 0] width 0 height 0
drag, startPoint x: 230, startPoint y: 64, endPoint x: 223, endPoint y: 64, distance: 6.9
click at [223, 69] on div "J'espère que vous allez bien !" at bounding box center [279, 72] width 182 height 6
click at [213, 202] on span "Envoyer" at bounding box center [221, 203] width 18 height 7
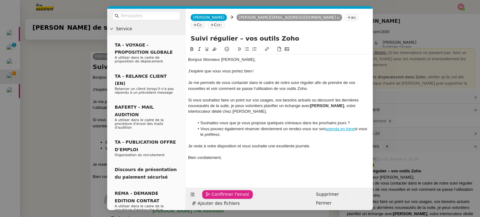
click at [213, 198] on span "Confirmer l'envoi" at bounding box center [231, 194] width 38 height 7
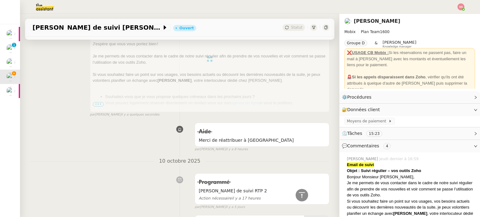
scroll to position [0, 0]
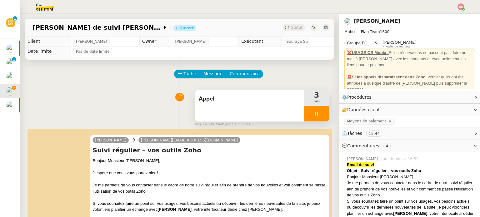
click at [318, 114] on div at bounding box center [316, 114] width 25 height 16
click at [318, 114] on button at bounding box center [323, 114] width 13 height 16
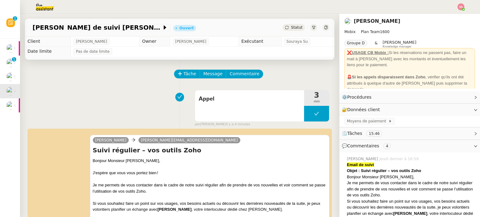
click at [291, 25] on span "Statut" at bounding box center [297, 27] width 12 height 4
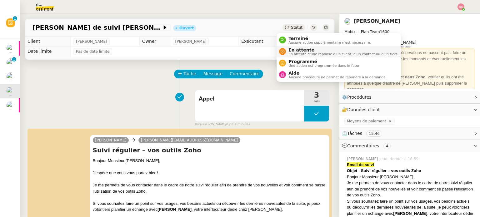
click at [291, 48] on span "En attente" at bounding box center [344, 50] width 110 height 5
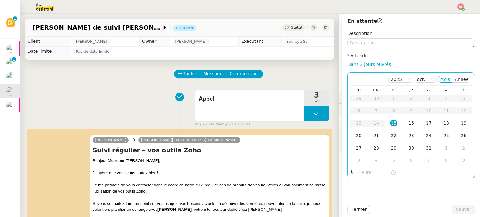
click at [392, 135] on div "22" at bounding box center [394, 135] width 7 height 7
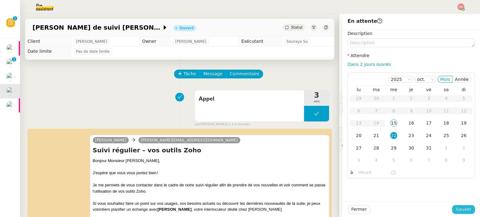
click at [457, 209] on span "Sauver" at bounding box center [463, 209] width 15 height 7
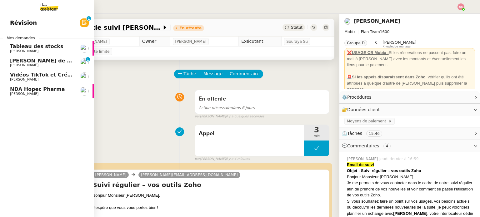
click at [38, 72] on link "Vidéos TikTok et Créatives META - octobre 2025 Anthony Morcillo" at bounding box center [47, 77] width 94 height 14
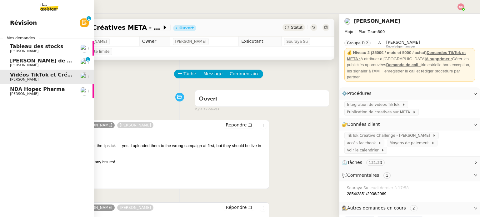
click at [34, 60] on span "Appel de suivi - MON RENOVATEUR LOCAL - [PERSON_NAME]" at bounding box center [110, 61] width 200 height 6
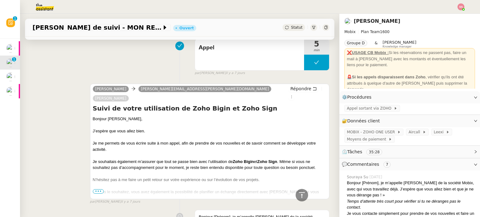
scroll to position [250, 0]
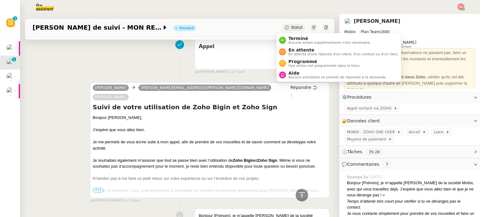
click at [291, 28] on span "Statut" at bounding box center [297, 27] width 12 height 4
click at [288, 39] on div "Terminé Aucune action supplémentaire n'est nécessaire." at bounding box center [328, 40] width 85 height 8
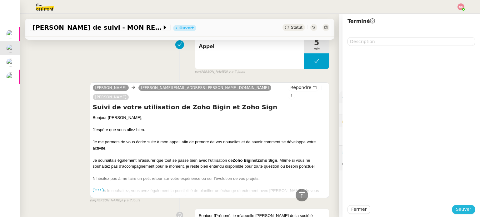
click at [460, 210] on span "Sauver" at bounding box center [463, 209] width 15 height 7
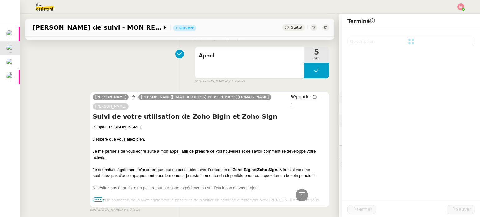
scroll to position [259, 0]
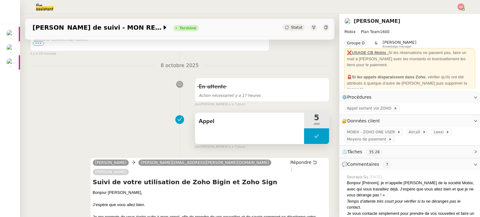
scroll to position [219, 0]
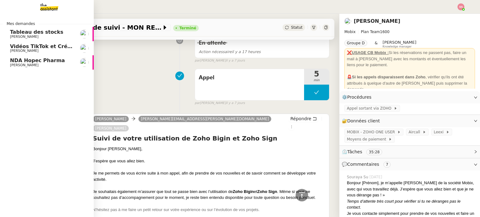
click at [31, 50] on span "[PERSON_NAME]" at bounding box center [24, 51] width 28 height 4
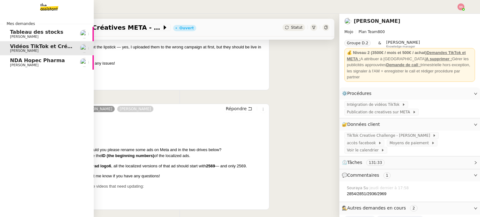
click at [37, 58] on span "NDA Hopec Pharma" at bounding box center [37, 61] width 55 height 6
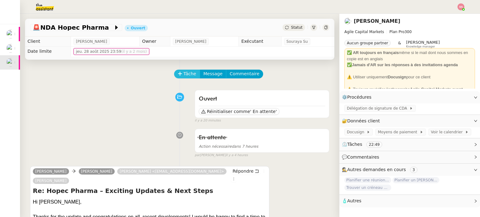
click at [176, 71] on button "Tâche" at bounding box center [187, 74] width 26 height 9
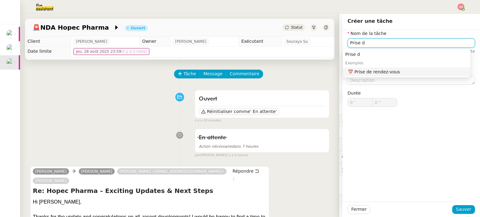
click at [381, 73] on div "📅 Prise de rendez-vous" at bounding box center [408, 72] width 120 height 6
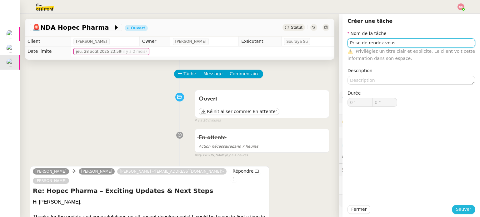
type input "Prise de rendez-vous"
click at [466, 211] on span "Sauver" at bounding box center [463, 209] width 15 height 7
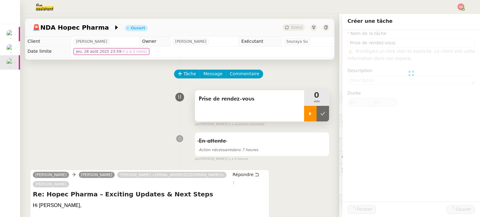
click at [310, 114] on icon at bounding box center [311, 113] width 2 height 3
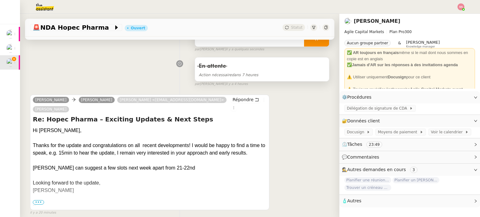
scroll to position [94, 0]
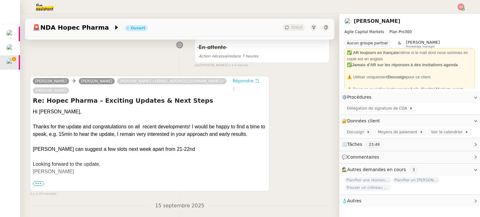
click at [233, 82] on span "Répondre" at bounding box center [243, 81] width 21 height 6
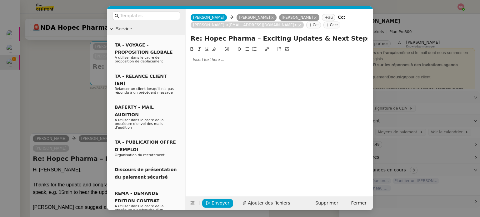
click at [228, 58] on div at bounding box center [279, 60] width 182 height 6
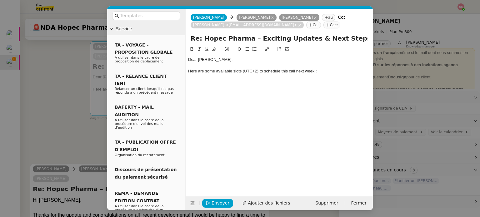
click at [250, 51] on button at bounding box center [247, 49] width 8 height 7
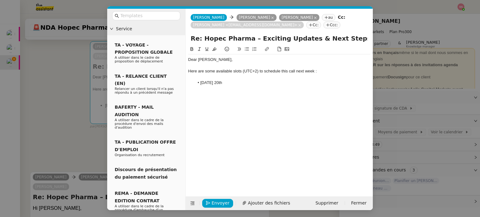
click at [41, 138] on nz-modal-container "Service TA - VOYAGE - PROPOSITION GLOBALE A utiliser dans le cadre de propositi…" at bounding box center [240, 108] width 480 height 217
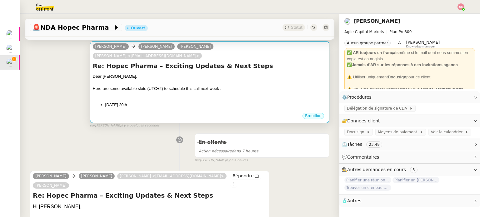
click at [156, 86] on div "Here are some available slots (UTC+2) to schedule this call next week :" at bounding box center [210, 89] width 234 height 6
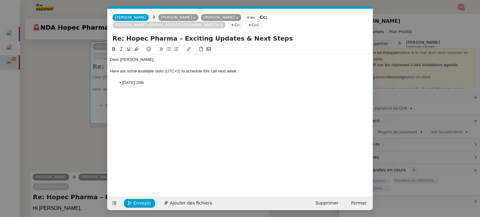
scroll to position [0, 13]
click at [154, 80] on li "Monday 20th" at bounding box center [243, 83] width 255 height 6
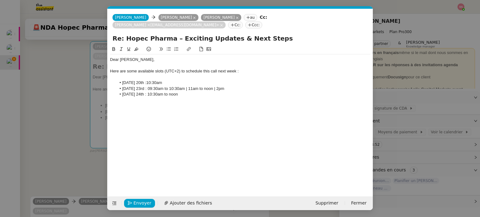
click at [39, 72] on nz-modal-container "Service TA - VOYAGE - PROPOSITION GLOBALE A utiliser dans le cadre de propositi…" at bounding box center [240, 108] width 480 height 217
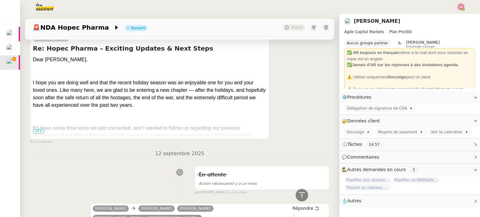
scroll to position [438, 0]
click at [39, 126] on span "It’s been some time since we last connected, and I wanted to follow up regardin…" at bounding box center [143, 132] width 220 height 13
click at [40, 130] on span "•••" at bounding box center [38, 132] width 11 height 4
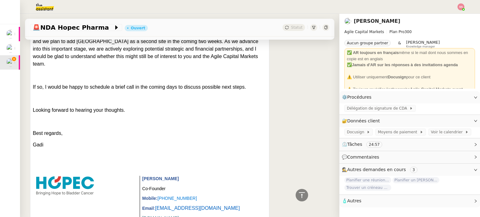
scroll to position [626, 0]
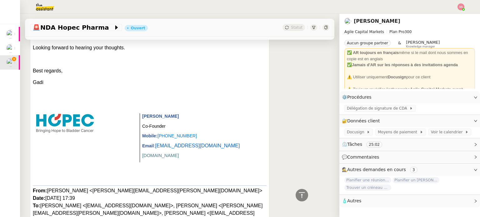
click at [167, 153] on span "Hopec-Pharma.com" at bounding box center [160, 155] width 37 height 5
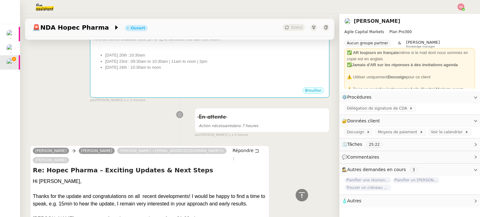
scroll to position [63, 0]
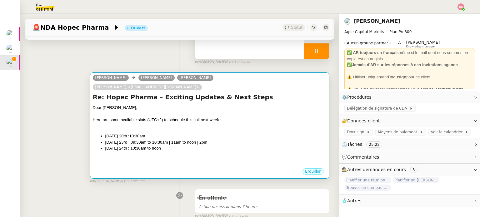
click at [188, 145] on div "Dear Gadi, Here are some available slots (UTC+2) to schedule this call next wee…" at bounding box center [210, 136] width 234 height 63
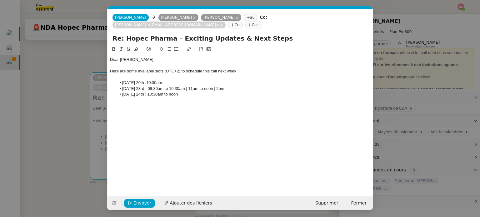
scroll to position [0, 13]
click at [185, 92] on li "Friday 24th : 10:30am to noon" at bounding box center [243, 95] width 255 height 6
click at [137, 74] on div at bounding box center [240, 77] width 261 height 6
click at [156, 92] on li "Friday 24th : 10:30am to noon" at bounding box center [243, 95] width 255 height 6
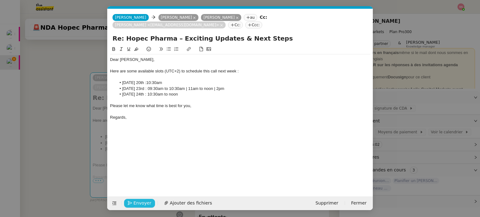
click at [143, 207] on div "Envoyer Ajouter des fichiers" at bounding box center [163, 203] width 106 height 9
click at [143, 203] on span "Envoyer" at bounding box center [143, 203] width 18 height 7
click at [143, 203] on span "Confirmer l'envoi" at bounding box center [153, 203] width 38 height 7
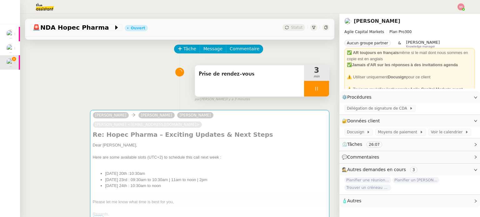
scroll to position [0, 0]
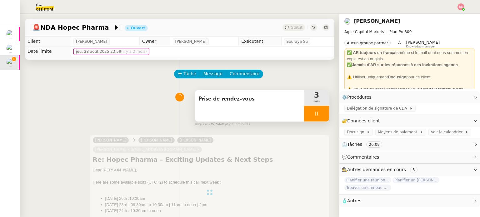
click at [319, 121] on div at bounding box center [316, 114] width 25 height 16
click at [319, 119] on button at bounding box center [323, 114] width 13 height 16
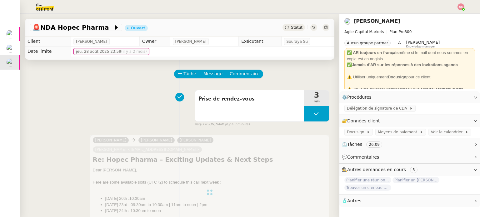
click at [293, 26] on span "Statut" at bounding box center [297, 27] width 12 height 4
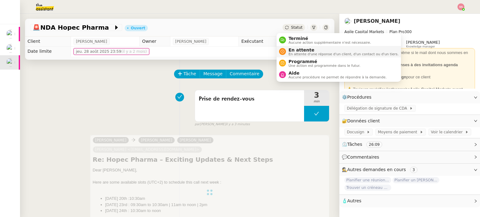
click at [299, 50] on span "En attente" at bounding box center [344, 50] width 110 height 5
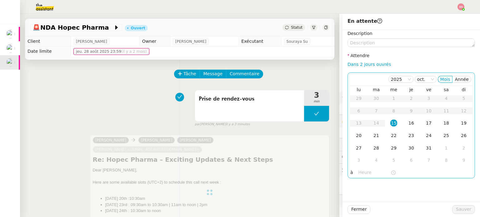
click at [427, 127] on div "17" at bounding box center [429, 123] width 7 height 7
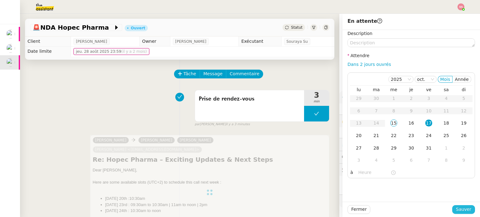
click at [462, 208] on span "Sauver" at bounding box center [463, 209] width 15 height 7
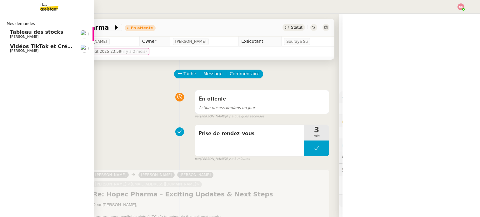
click at [23, 50] on span "[PERSON_NAME]" at bounding box center [24, 51] width 28 height 4
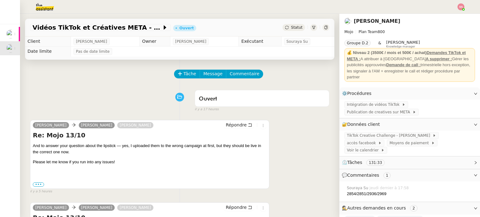
click at [462, 10] on body "Mes demandes Tableau des stocks Guillaume Farina Vidéos TikTok et Créatives MET…" at bounding box center [240, 108] width 480 height 217
click at [453, 18] on div "[PERSON_NAME]" at bounding box center [410, 21] width 131 height 10
click at [457, 5] on div at bounding box center [240, 7] width 449 height 14
click at [459, 7] on img at bounding box center [461, 6] width 7 height 7
click at [451, 15] on li "Suivi" at bounding box center [444, 17] width 41 height 9
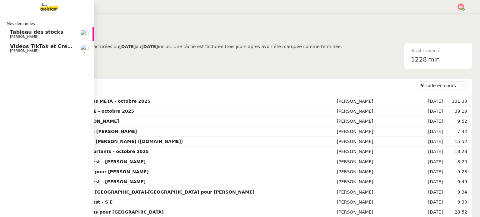
click at [25, 45] on span "Vidéos TikTok et Créatives META - octobre 2025" at bounding box center [77, 46] width 135 height 6
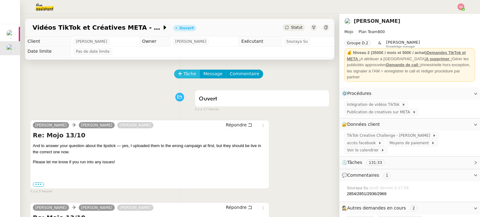
click at [184, 74] on span "Tâche" at bounding box center [190, 73] width 13 height 7
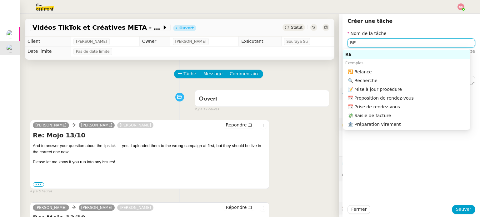
type input "R"
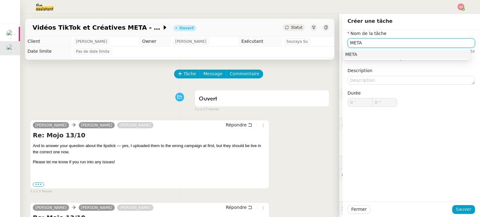
click at [347, 52] on div "META" at bounding box center [407, 55] width 123 height 6
type input "META"
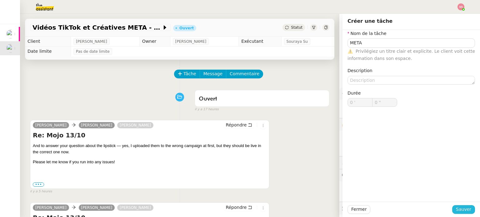
drag, startPoint x: 455, startPoint y: 211, endPoint x: 405, endPoint y: 183, distance: 57.2
click at [456, 211] on span "Sauver" at bounding box center [463, 209] width 15 height 7
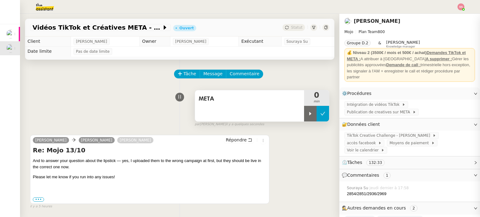
click at [321, 113] on icon at bounding box center [323, 113] width 5 height 5
click at [314, 114] on icon at bounding box center [316, 113] width 5 height 5
click at [308, 114] on icon at bounding box center [310, 113] width 5 height 5
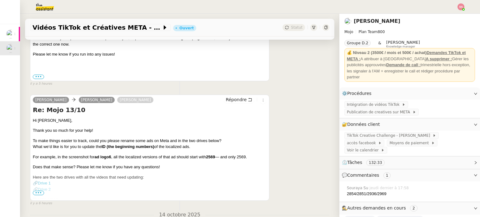
scroll to position [125, 0]
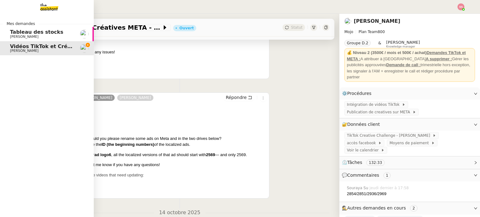
click at [0, 16] on app-ticket-navbar "Mes demandes Tableau des stocks Guillaume Farina Vidéos TikTok et Créatives MET…" at bounding box center [0, 16] width 0 height 0
click at [46, 32] on span "Tableau des stocks" at bounding box center [36, 32] width 53 height 6
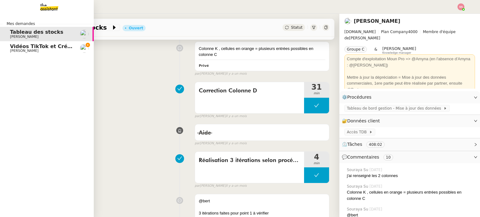
click at [45, 45] on span "Vidéos TikTok et Créatives META - octobre 2025" at bounding box center [77, 46] width 135 height 6
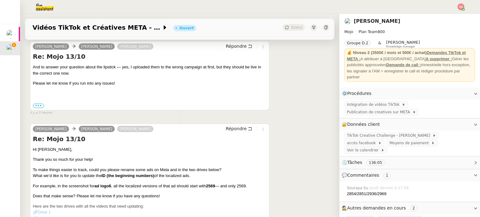
scroll to position [125, 0]
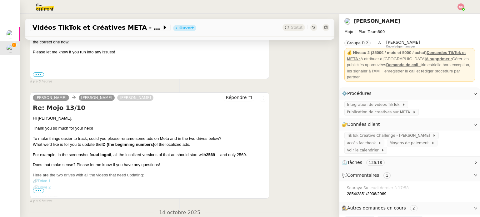
click at [36, 193] on span "•••" at bounding box center [38, 191] width 11 height 4
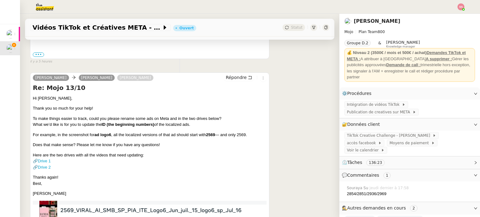
scroll to position [156, 0]
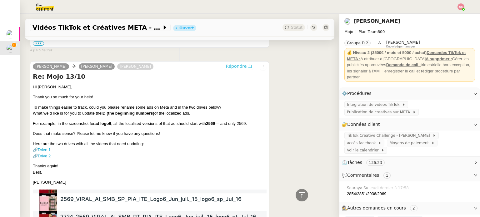
click at [229, 65] on span "Répondre" at bounding box center [236, 66] width 21 height 6
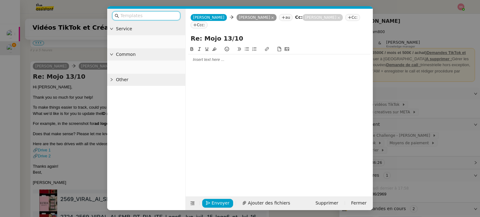
scroll to position [205, 0]
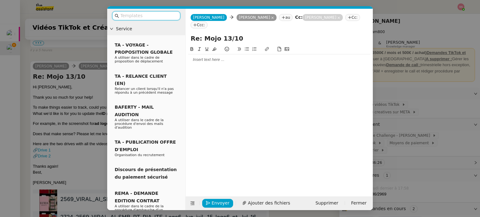
click at [203, 58] on div at bounding box center [279, 116] width 182 height 141
click at [206, 57] on div at bounding box center [279, 60] width 182 height 6
click at [226, 34] on input "Re: Mojo 13/10" at bounding box center [279, 38] width 177 height 9
type input "Re: Mojo 15/10"
click at [208, 57] on div at bounding box center [279, 60] width 182 height 6
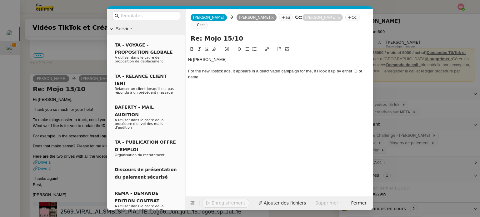
scroll to position [235, 0]
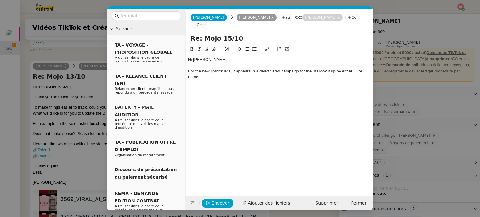
click at [289, 47] on icon at bounding box center [287, 49] width 4 height 4
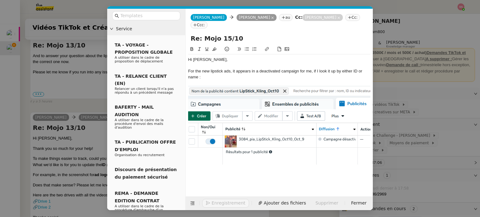
scroll to position [287, 0]
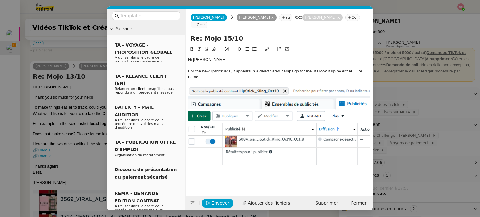
click at [320, 174] on div "Capture d'écran 2025-10-15 165315.png Hi Pia, For the new lipstick ads, it appe…" at bounding box center [279, 116] width 182 height 141
click at [348, 139] on img at bounding box center [279, 125] width 182 height 79
drag, startPoint x: 370, startPoint y: 158, endPoint x: 343, endPoint y: 138, distance: 33.5
click at [343, 138] on div "Hi Pia, For the new lipstick ads, it appears in a deactivated campaign for me, …" at bounding box center [279, 109] width 182 height 111
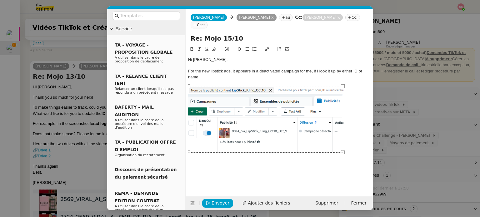
click at [351, 130] on div at bounding box center [279, 119] width 182 height 67
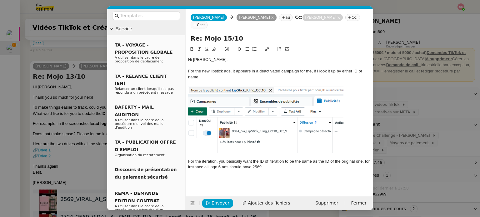
click at [68, 121] on nz-modal-container "Service TA - VOYAGE - PROPOSITION GLOBALE A utiliser dans le cadre de propositi…" at bounding box center [240, 108] width 480 height 217
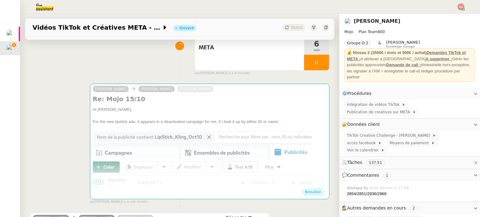
scroll to position [35, 0]
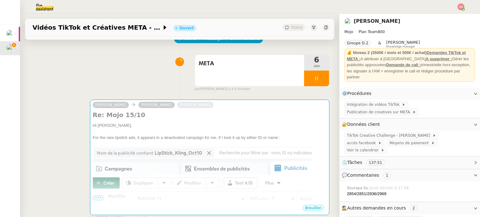
click at [209, 144] on div at bounding box center [210, 144] width 234 height 6
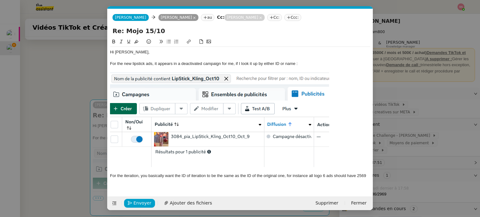
scroll to position [0, 0]
click at [136, 174] on div "For the iteration, you basically want the ID of iteration to be the same as the…" at bounding box center [240, 176] width 261 height 6
click at [203, 176] on div "For the iterations, you basically want the ID of iteration to be the same as th…" at bounding box center [240, 176] width 261 height 6
click at [206, 176] on div "For the iterations, you basically want the ID of iteration to be the same as th…" at bounding box center [240, 176] width 261 height 6
click at [287, 176] on div "For the iterations, you basically want the ID of iterations to be the same as t…" at bounding box center [240, 176] width 261 height 6
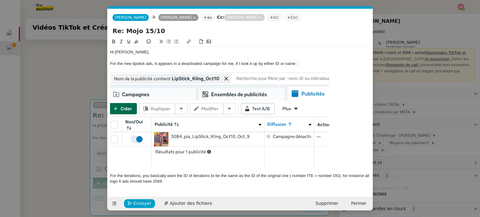
click at [186, 181] on div "For the iterations, you basically want the ID of iterations to be the same as t…" at bounding box center [240, 179] width 261 height 12
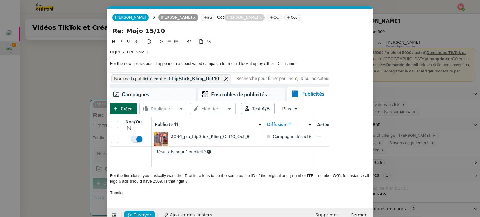
click at [254, 106] on img at bounding box center [219, 120] width 219 height 95
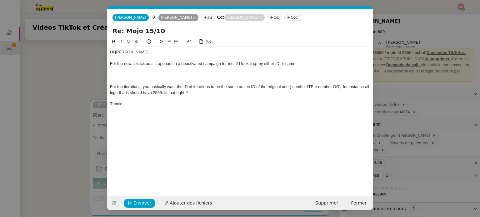
click at [207, 40] on icon at bounding box center [209, 41] width 4 height 4
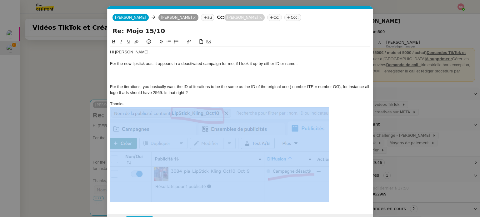
click at [292, 133] on img at bounding box center [219, 154] width 219 height 95
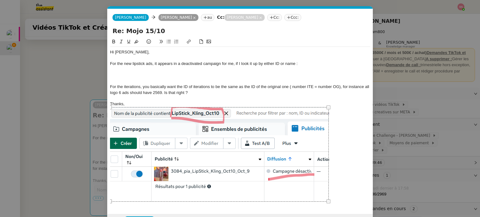
click at [291, 153] on div at bounding box center [219, 154] width 219 height 95
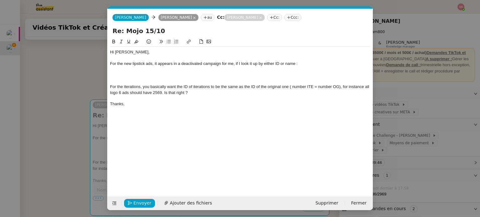
click at [228, 72] on div at bounding box center [240, 70] width 261 height 6
click at [209, 42] on icon at bounding box center [209, 41] width 4 height 3
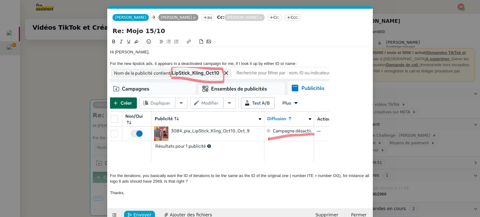
click at [298, 63] on div "For the new lipstick ads, it appears in a deactivated campaign for me, if I loo…" at bounding box center [240, 64] width 261 height 6
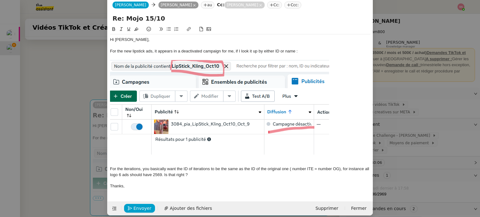
scroll to position [19, 0]
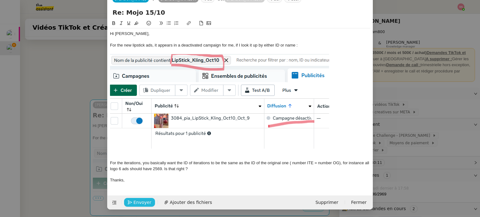
click at [143, 202] on span "Envoyer" at bounding box center [143, 202] width 18 height 7
click at [143, 202] on span "Confirmer l'envoi" at bounding box center [153, 202] width 38 height 7
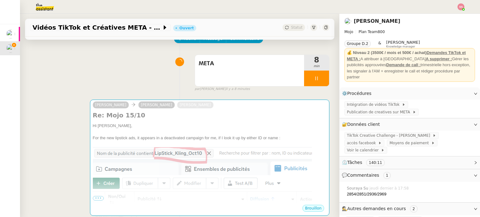
scroll to position [13, 0]
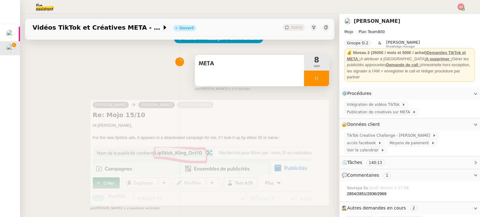
click at [313, 79] on div at bounding box center [316, 79] width 25 height 16
click at [327, 79] on icon at bounding box center [329, 78] width 5 height 5
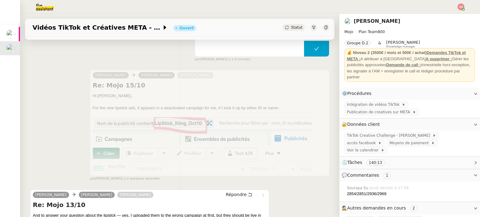
scroll to position [98, 0]
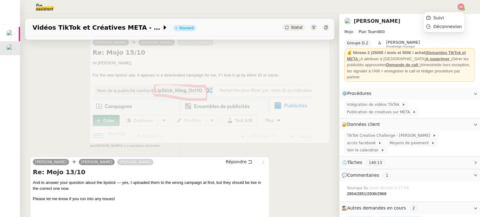
click at [459, 6] on img at bounding box center [461, 6] width 7 height 7
click at [452, 15] on li "Suivi" at bounding box center [444, 17] width 41 height 9
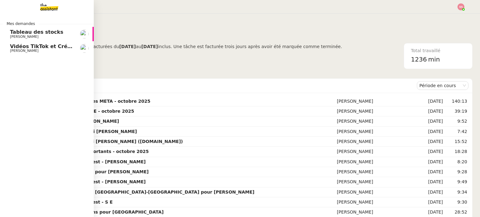
click at [41, 44] on span "Vidéos TikTok et Créatives META - octobre 2025" at bounding box center [77, 46] width 135 height 6
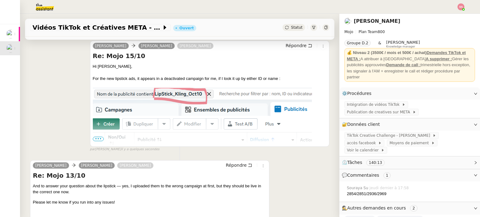
scroll to position [94, 0]
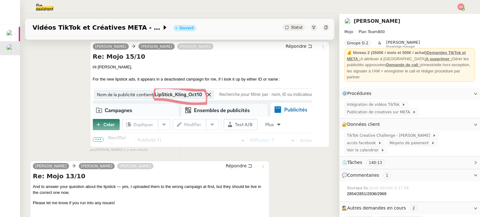
click at [97, 140] on span "•••" at bounding box center [98, 140] width 11 height 4
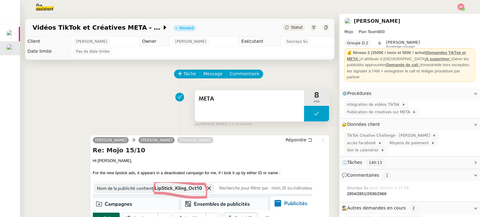
scroll to position [31, 0]
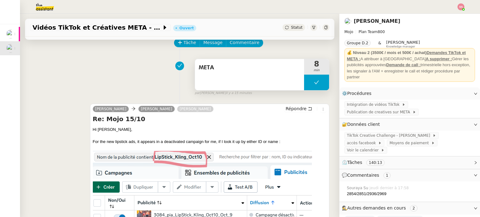
click at [304, 82] on button at bounding box center [316, 83] width 25 height 16
click at [308, 82] on icon at bounding box center [310, 82] width 5 height 5
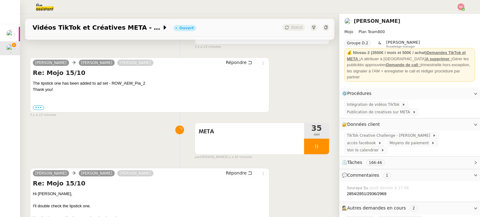
scroll to position [0, 0]
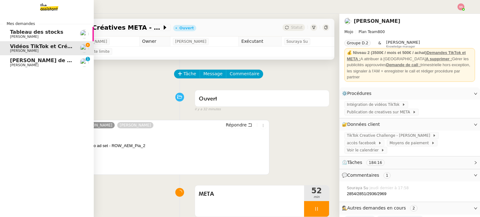
click at [31, 63] on span "Appel de suivi - Boris Bernard - S3PWEB" at bounding box center [85, 61] width 151 height 6
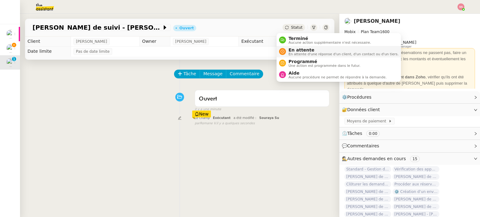
click at [282, 50] on icon at bounding box center [283, 52] width 4 height 4
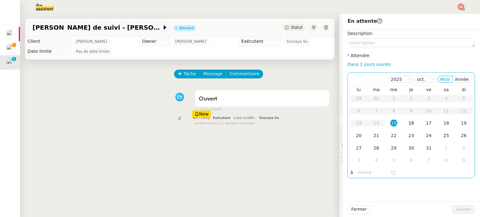
click at [408, 124] on div "16" at bounding box center [411, 123] width 7 height 7
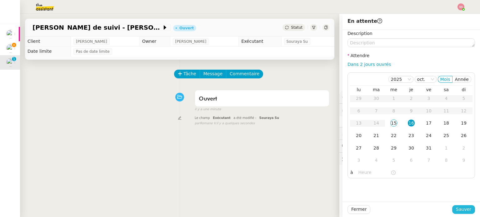
click at [453, 210] on button "Sauver" at bounding box center [464, 210] width 23 height 9
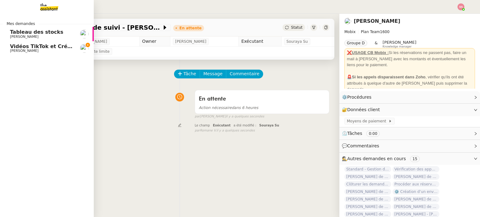
click at [29, 46] on span "Vidéos TikTok et Créatives META - octobre 2025" at bounding box center [77, 46] width 135 height 6
